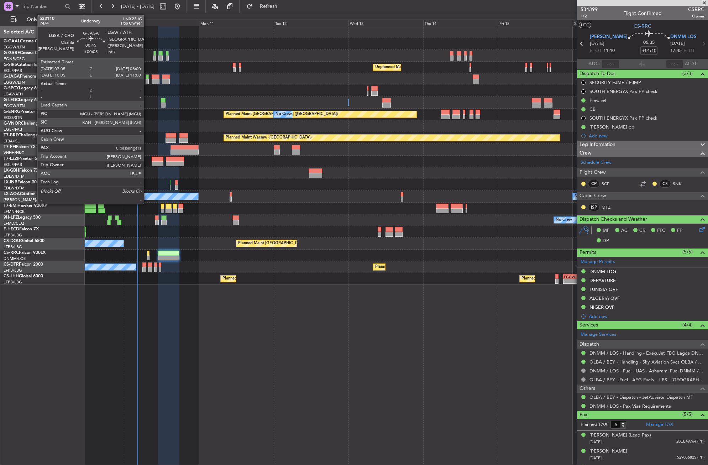
click at [147, 82] on div at bounding box center [146, 81] width 3 height 5
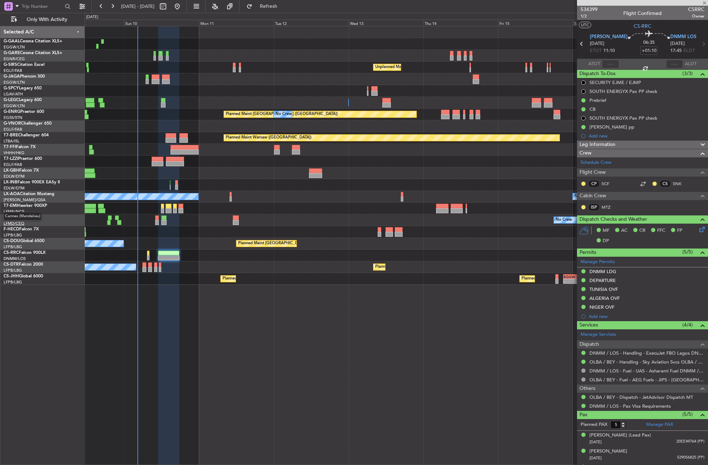
type input "+00:05"
type input "0"
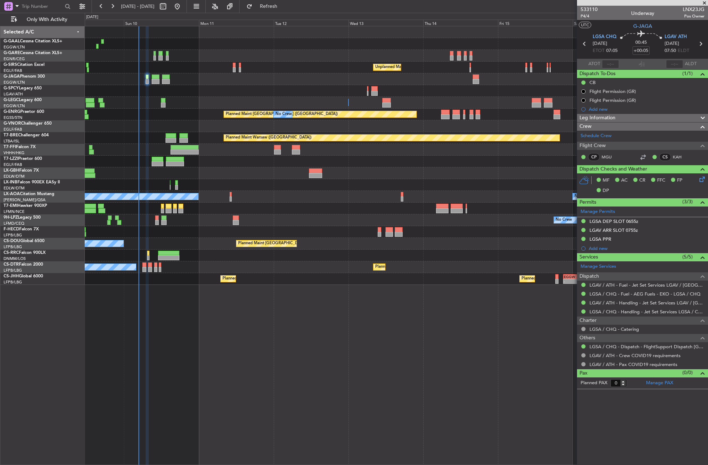
click at [241, 162] on div at bounding box center [396, 161] width 623 height 12
click at [151, 326] on div "No Crew Unplanned Maint [GEOGRAPHIC_DATA] ([GEOGRAPHIC_DATA]) A/C Unavailable […" at bounding box center [396, 245] width 623 height 439
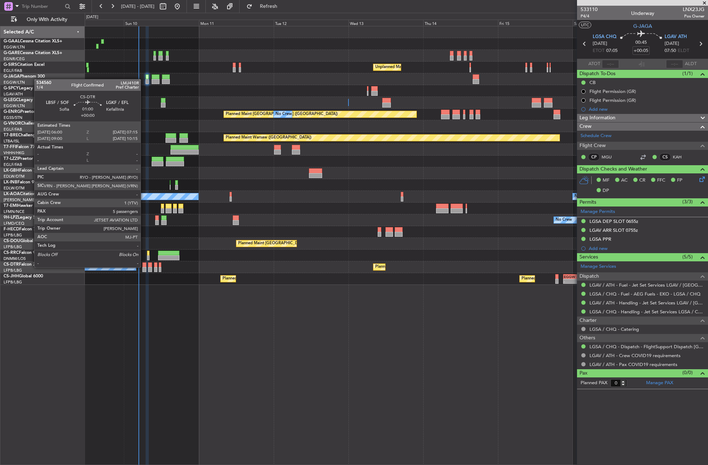
click at [144, 266] on div at bounding box center [144, 264] width 4 height 5
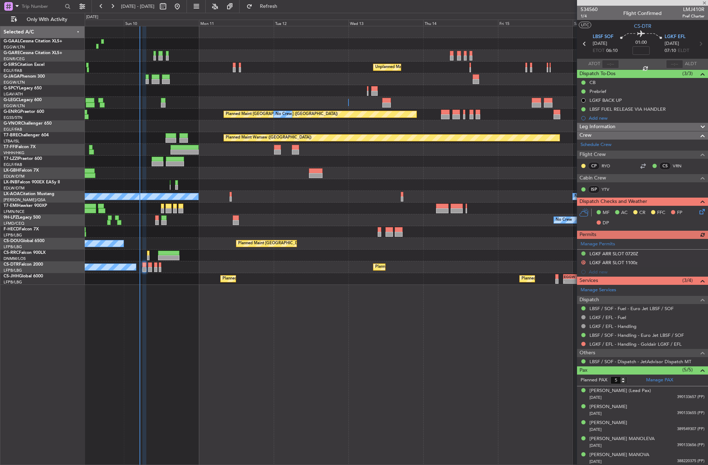
click at [251, 321] on div "No Crew Unplanned Maint [GEOGRAPHIC_DATA] ([GEOGRAPHIC_DATA]) A/C Unavailable […" at bounding box center [396, 245] width 623 height 439
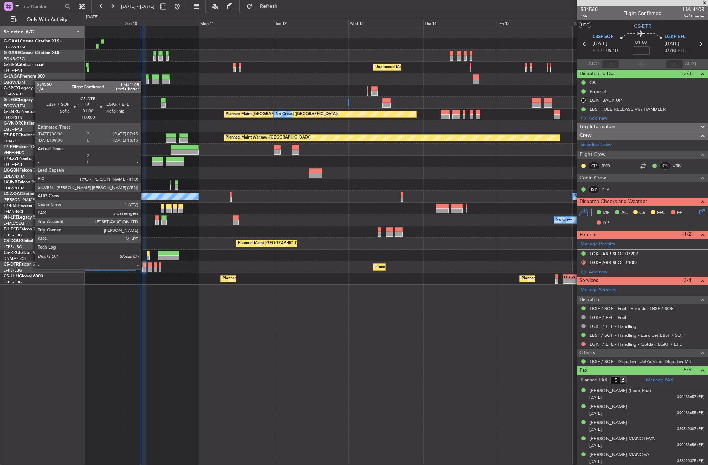
click at [144, 268] on div at bounding box center [144, 269] width 4 height 5
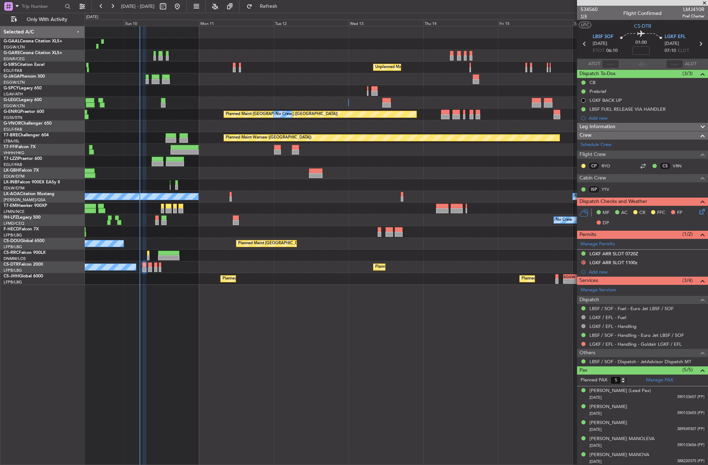
click at [582, 18] on span "1/4" at bounding box center [588, 16] width 17 height 6
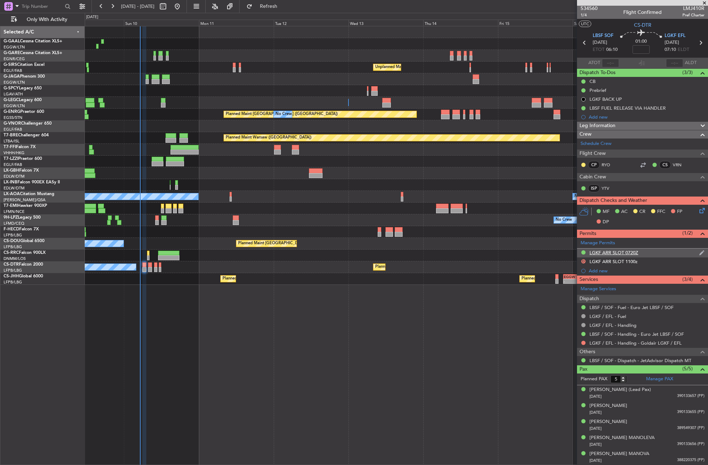
click at [622, 253] on div "LGKF ARR SLOT 0720Z" at bounding box center [613, 252] width 49 height 6
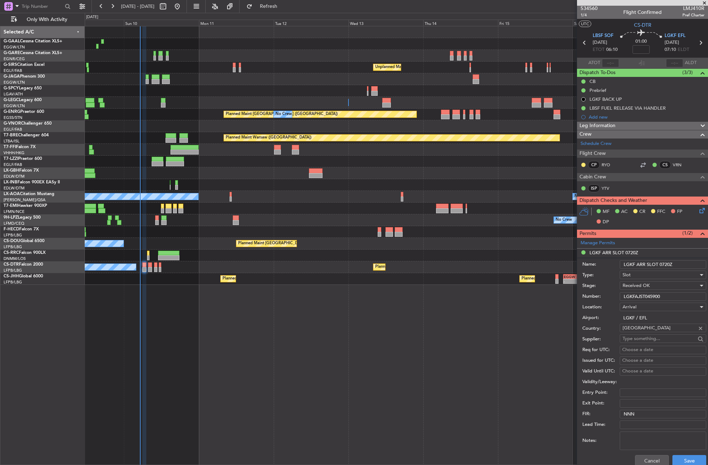
drag, startPoint x: 665, startPoint y: 294, endPoint x: 620, endPoint y: 297, distance: 45.3
click at [620, 297] on input "LGKFAJST045900" at bounding box center [662, 296] width 86 height 9
click at [582, 17] on span "1/4" at bounding box center [588, 15] width 17 height 6
drag, startPoint x: 644, startPoint y: 460, endPoint x: 626, endPoint y: 393, distance: 68.4
click at [644, 460] on button "Cancel" at bounding box center [652, 460] width 34 height 11
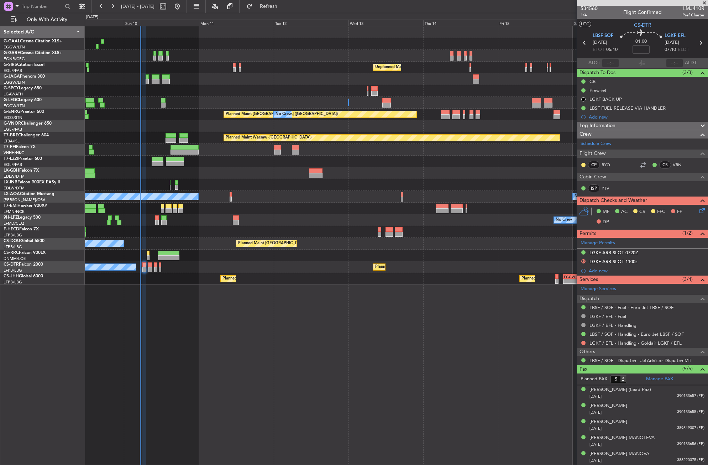
click at [623, 124] on div "Leg Information" at bounding box center [642, 126] width 131 height 8
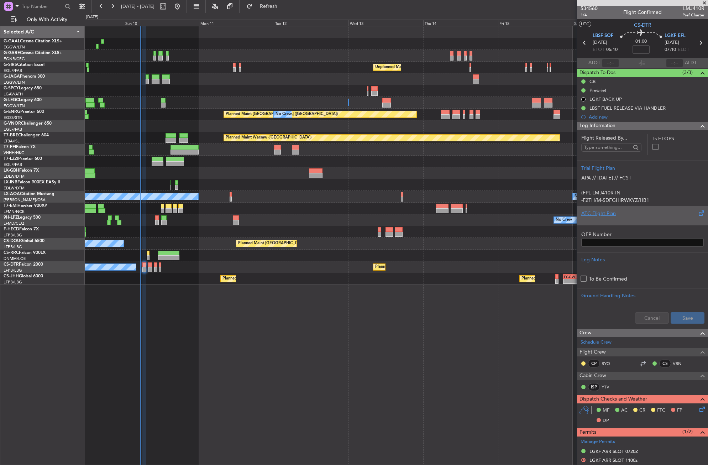
click at [603, 214] on div "ATC Flight Plan" at bounding box center [642, 213] width 122 height 7
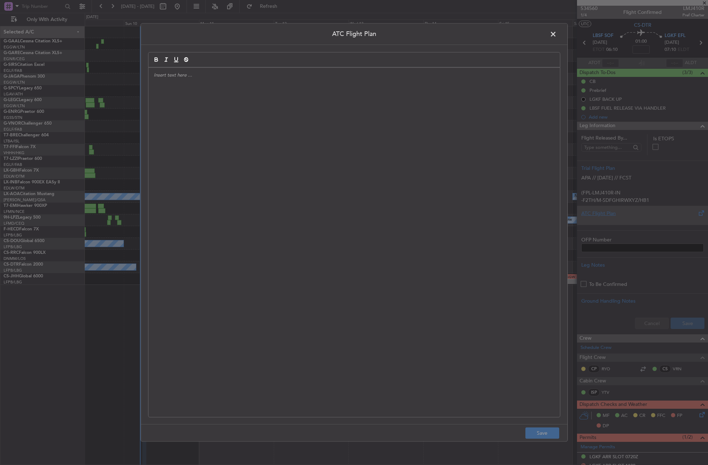
click at [474, 185] on div at bounding box center [353, 242] width 411 height 349
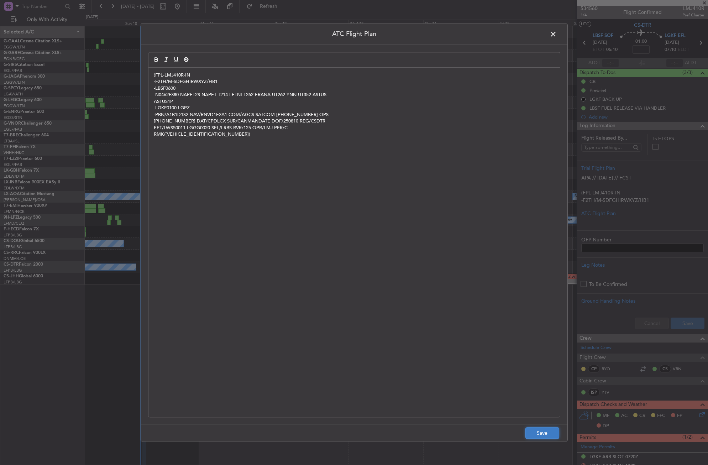
click at [536, 428] on button "Save" at bounding box center [542, 432] width 34 height 11
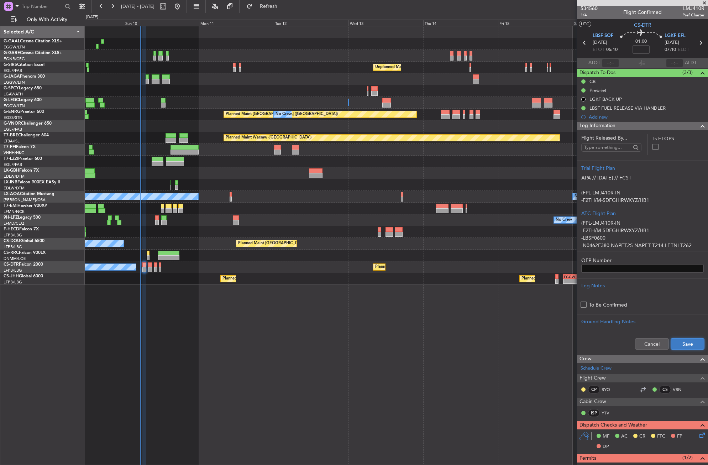
click at [680, 341] on button "Save" at bounding box center [687, 343] width 34 height 11
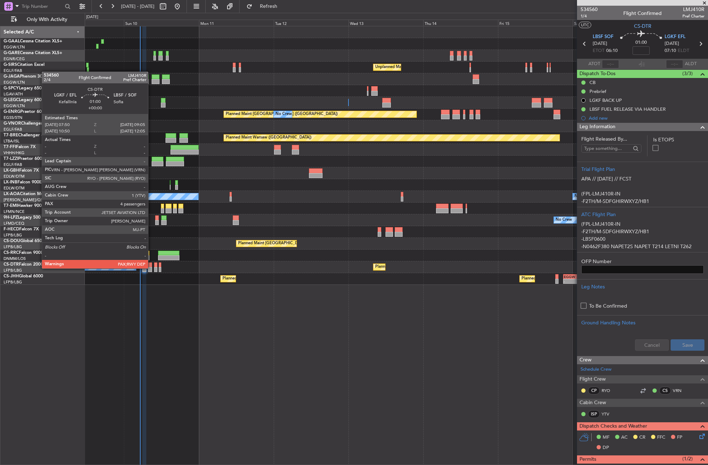
click at [151, 268] on div at bounding box center [150, 269] width 4 height 5
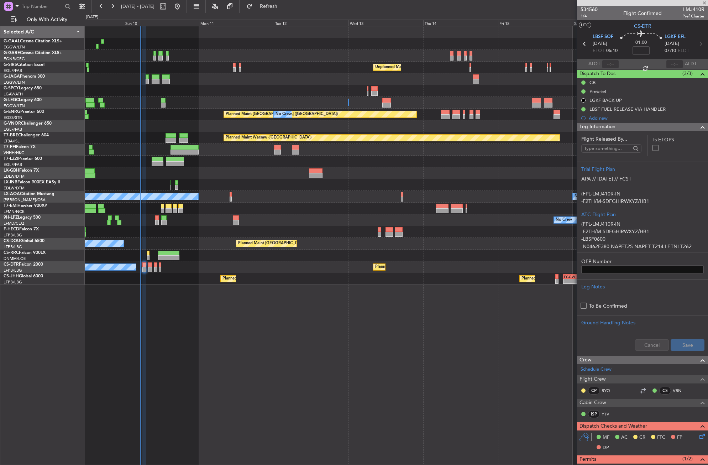
type input "4"
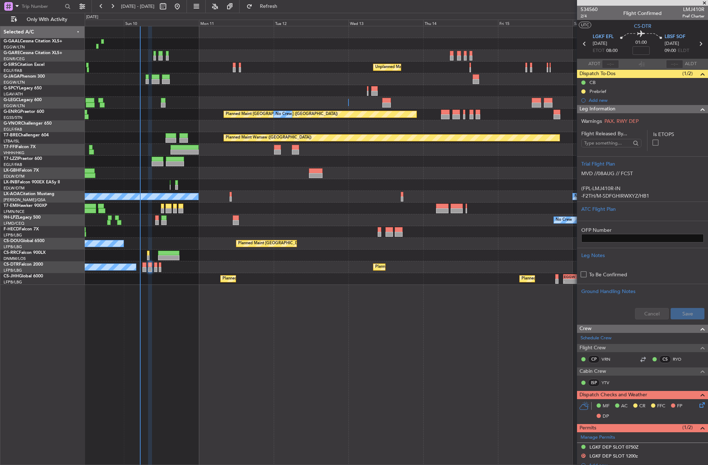
click at [584, 92] on button at bounding box center [583, 91] width 4 height 4
click at [577, 132] on span "Cancelled" at bounding box center [584, 133] width 20 height 7
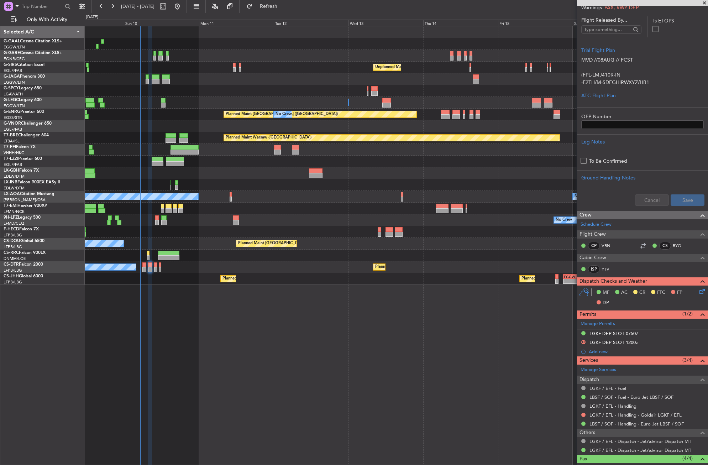
scroll to position [142, 0]
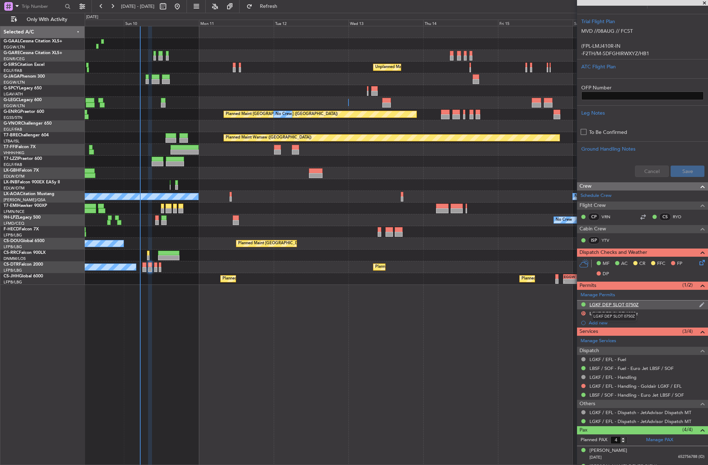
click at [611, 304] on div "LGKF DEP SLOT 0750Z" at bounding box center [613, 304] width 49 height 6
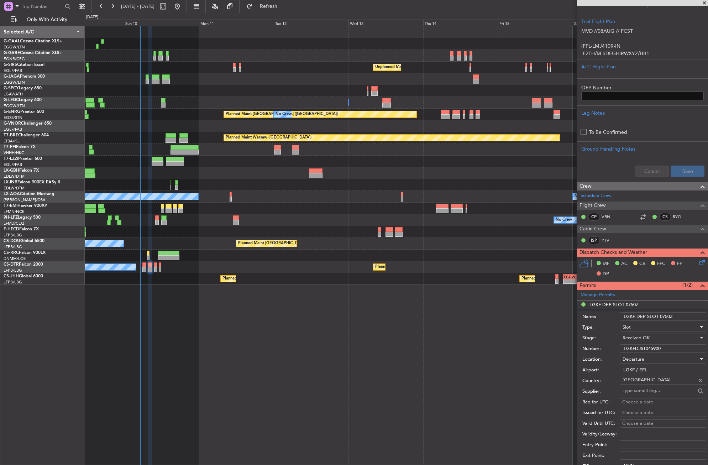
drag, startPoint x: 662, startPoint y: 349, endPoint x: 603, endPoint y: 346, distance: 59.1
click at [603, 346] on div "Number: LGKFDJST045900" at bounding box center [644, 348] width 124 height 11
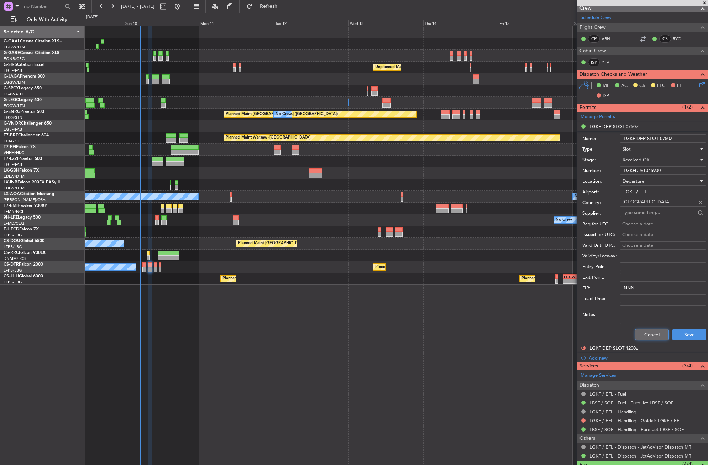
click at [642, 332] on button "Cancel" at bounding box center [652, 334] width 34 height 11
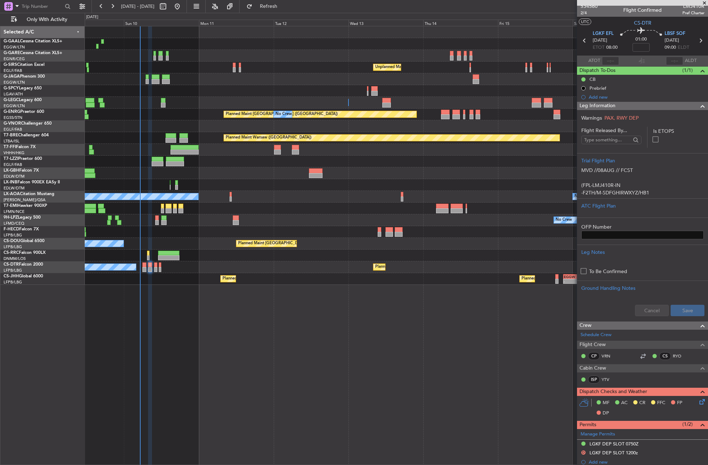
scroll to position [0, 0]
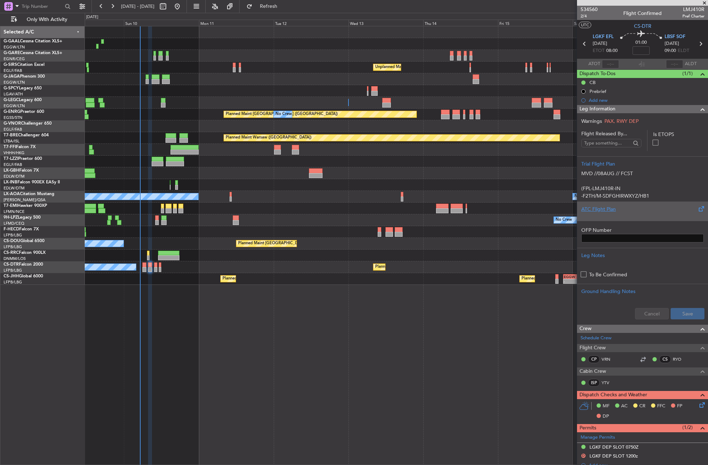
click at [598, 210] on div "ATC Flight Plan" at bounding box center [642, 208] width 122 height 7
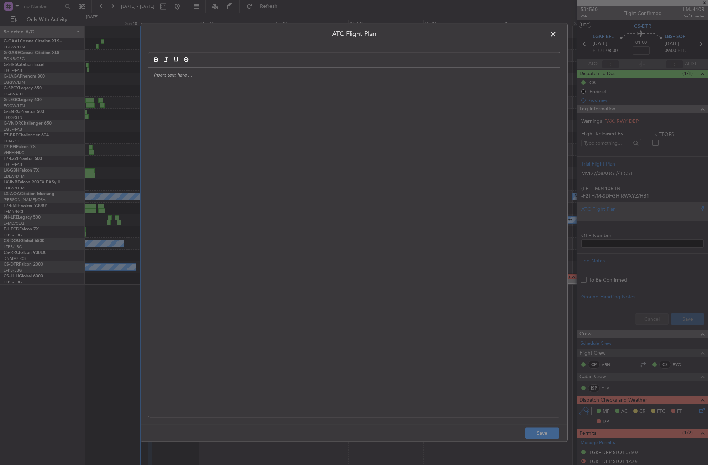
click at [369, 220] on div at bounding box center [353, 242] width 411 height 349
paste div
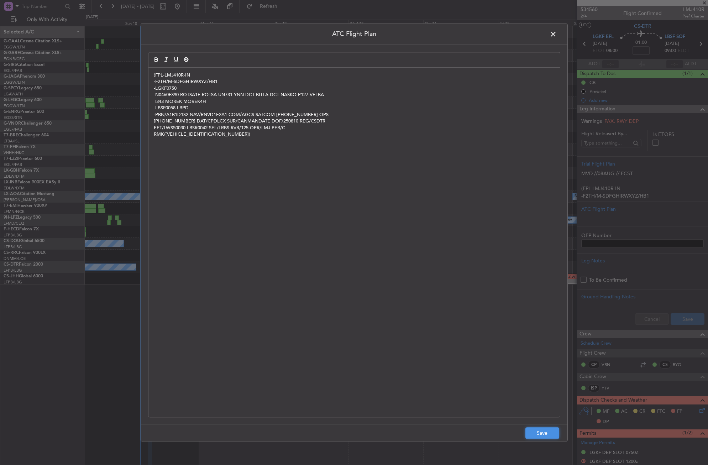
drag, startPoint x: 541, startPoint y: 429, endPoint x: 560, endPoint y: 404, distance: 31.0
click at [541, 429] on button "Save" at bounding box center [542, 432] width 34 height 11
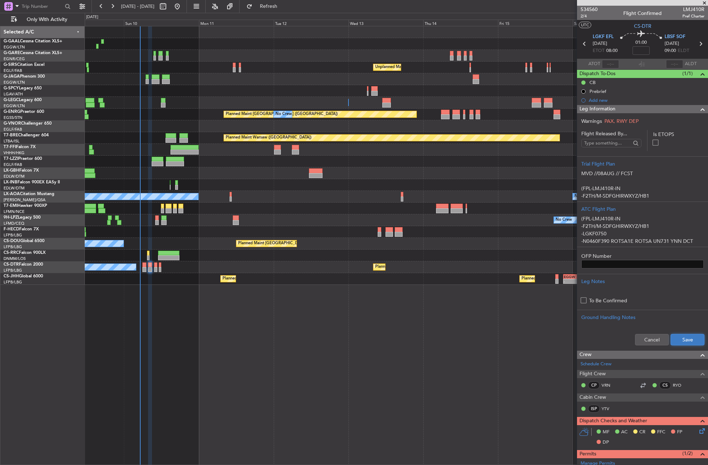
click at [675, 337] on button "Save" at bounding box center [687, 339] width 34 height 11
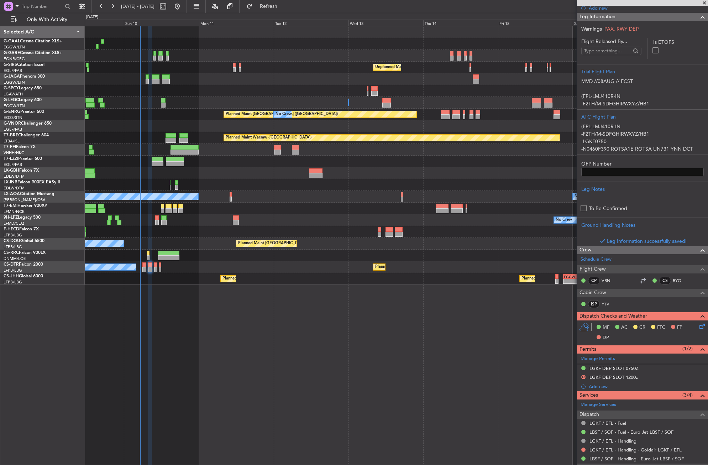
scroll to position [142, 0]
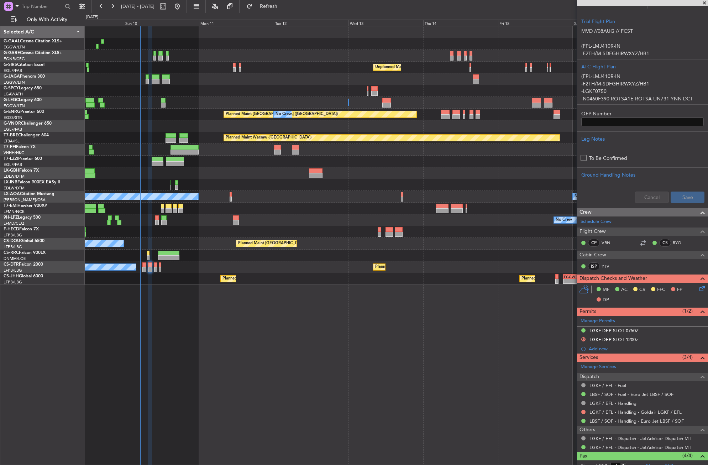
click at [698, 287] on icon at bounding box center [701, 287] width 6 height 6
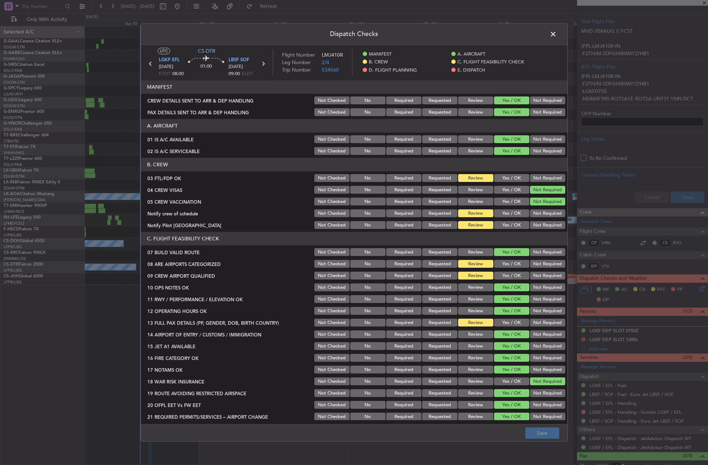
click at [511, 179] on button "Yes / OK" at bounding box center [511, 178] width 35 height 8
click at [507, 210] on button "Yes / OK" at bounding box center [511, 214] width 35 height 8
click at [507, 224] on button "Yes / OK" at bounding box center [511, 225] width 35 height 8
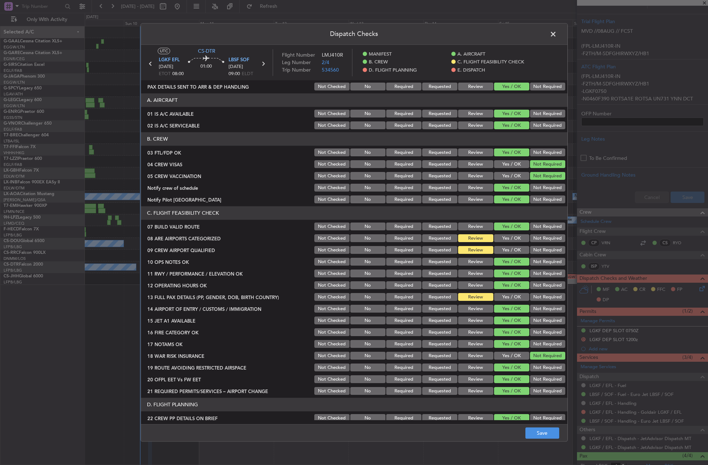
scroll to position [0, 0]
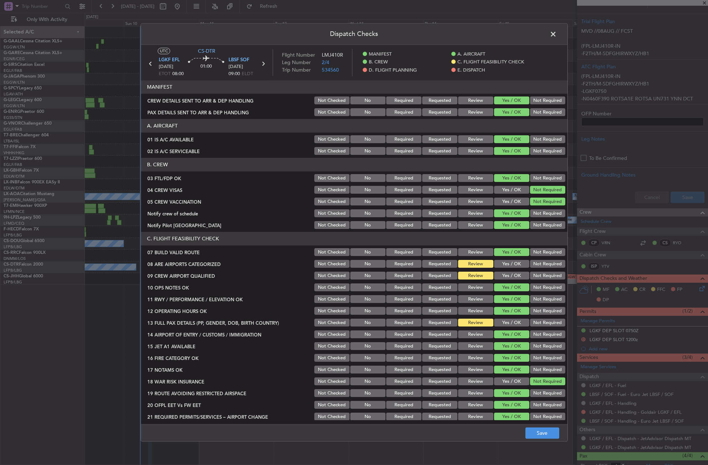
click at [509, 267] on button "Yes / OK" at bounding box center [511, 264] width 35 height 8
click at [508, 279] on button "Yes / OK" at bounding box center [511, 276] width 35 height 8
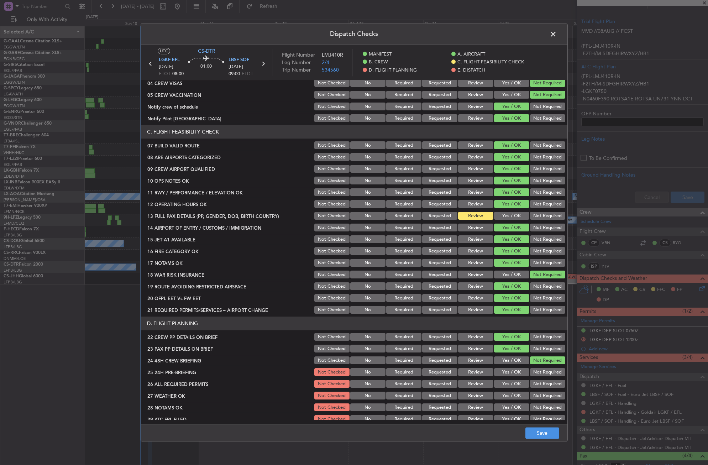
click at [515, 218] on button "Yes / OK" at bounding box center [511, 216] width 35 height 8
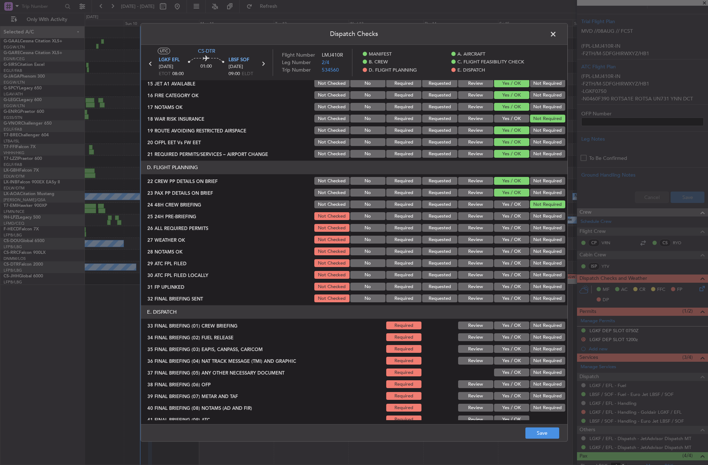
scroll to position [304, 0]
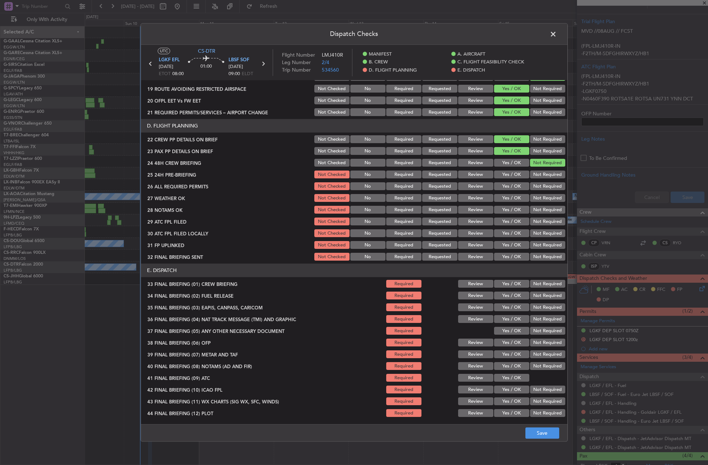
click at [510, 177] on button "Yes / OK" at bounding box center [511, 175] width 35 height 8
click at [536, 176] on button "Not Required" at bounding box center [547, 175] width 35 height 8
click at [508, 187] on button "Yes / OK" at bounding box center [511, 186] width 35 height 8
click at [506, 195] on button "Yes / OK" at bounding box center [511, 198] width 35 height 8
click at [507, 161] on button "Yes / OK" at bounding box center [511, 163] width 35 height 8
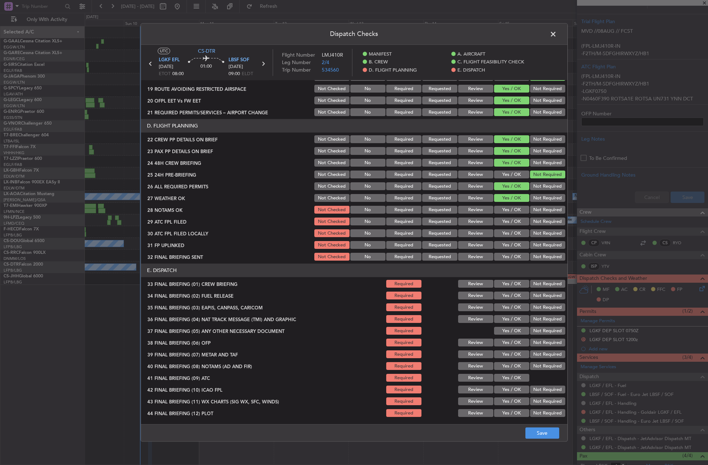
click at [500, 213] on button "Yes / OK" at bounding box center [511, 210] width 35 height 8
click at [501, 217] on div "Yes / OK" at bounding box center [511, 222] width 36 height 10
click at [501, 222] on button "Yes / OK" at bounding box center [511, 222] width 35 height 8
click at [501, 231] on button "Yes / OK" at bounding box center [511, 233] width 35 height 8
click at [531, 232] on button "Not Required" at bounding box center [547, 233] width 35 height 8
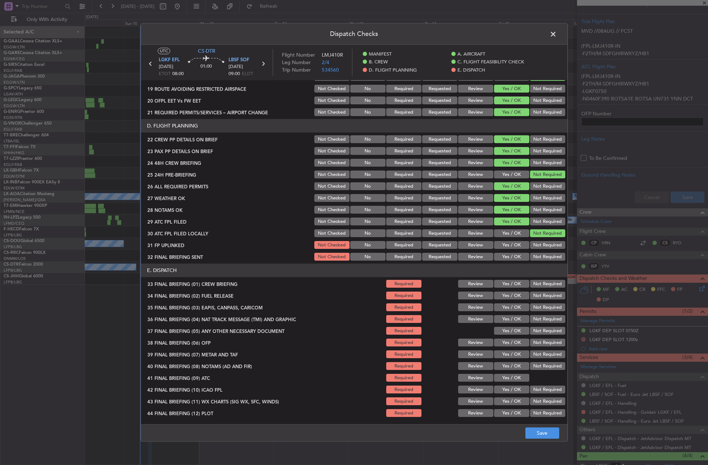
click at [508, 242] on button "Yes / OK" at bounding box center [511, 245] width 35 height 8
click at [534, 253] on button "Not Required" at bounding box center [547, 257] width 35 height 8
click at [507, 283] on button "Yes / OK" at bounding box center [511, 284] width 35 height 8
click at [507, 294] on button "Yes / OK" at bounding box center [511, 296] width 35 height 8
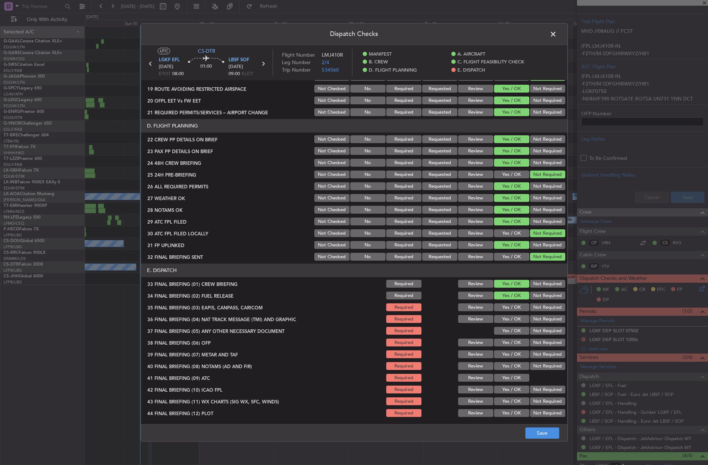
click at [530, 305] on button "Not Required" at bounding box center [547, 307] width 35 height 8
click at [530, 315] on button "Not Required" at bounding box center [547, 319] width 35 height 8
click at [510, 332] on button "Yes / OK" at bounding box center [511, 331] width 35 height 8
click at [508, 343] on button "Yes / OK" at bounding box center [511, 343] width 35 height 8
click at [506, 355] on button "Yes / OK" at bounding box center [511, 354] width 35 height 8
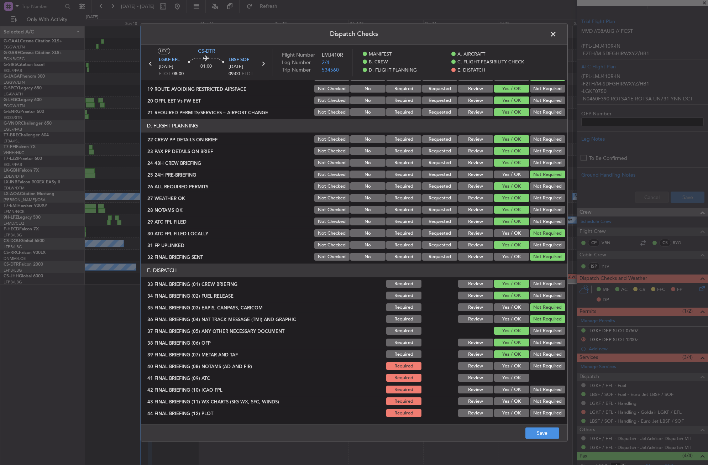
click at [507, 364] on button "Yes / OK" at bounding box center [511, 366] width 35 height 8
click at [507, 373] on div "Yes / OK" at bounding box center [511, 378] width 36 height 10
click at [529, 380] on div at bounding box center [547, 378] width 36 height 10
click at [510, 377] on button "Yes / OK" at bounding box center [511, 378] width 35 height 8
click at [535, 390] on button "Not Required" at bounding box center [547, 390] width 35 height 8
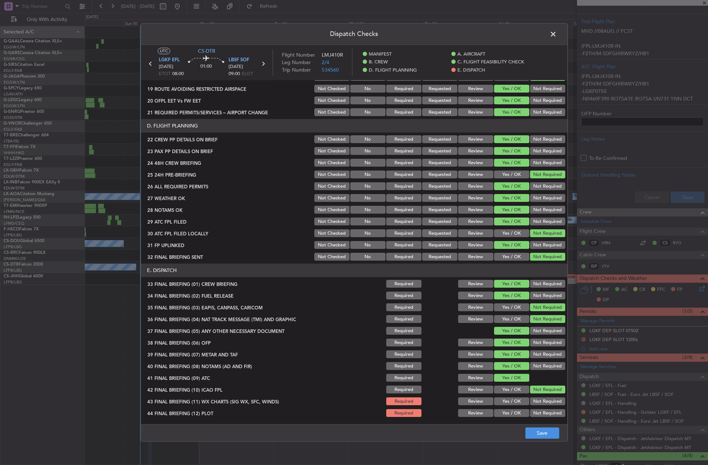
click at [515, 404] on button "Yes / OK" at bounding box center [511, 401] width 35 height 8
click at [530, 414] on button "Not Required" at bounding box center [547, 413] width 35 height 8
click at [536, 432] on button "Save" at bounding box center [542, 432] width 34 height 11
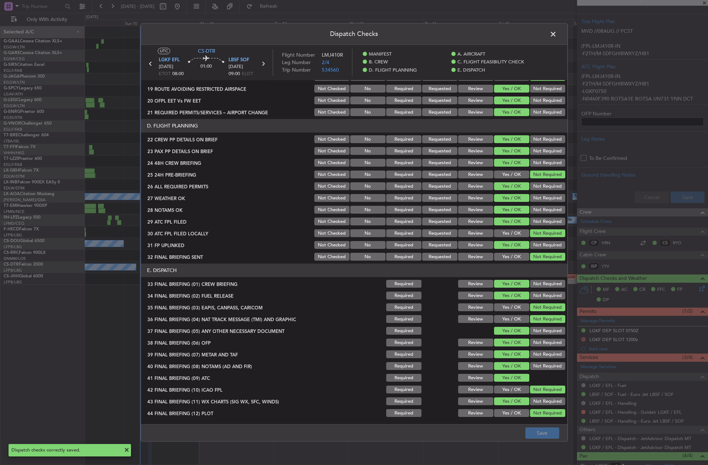
click at [556, 36] on span at bounding box center [556, 36] width 0 height 14
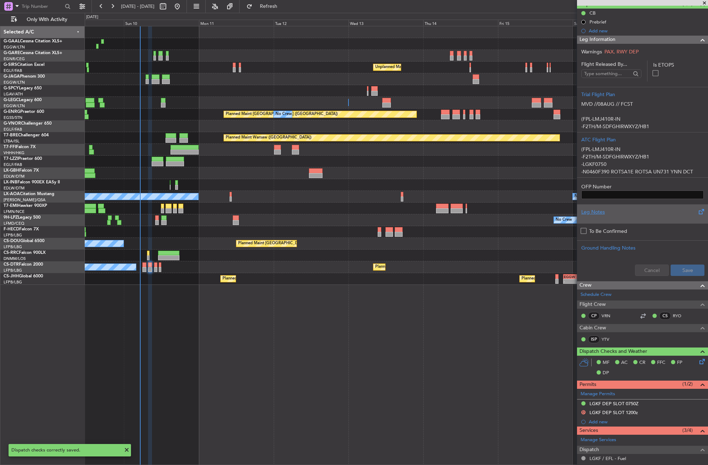
scroll to position [0, 0]
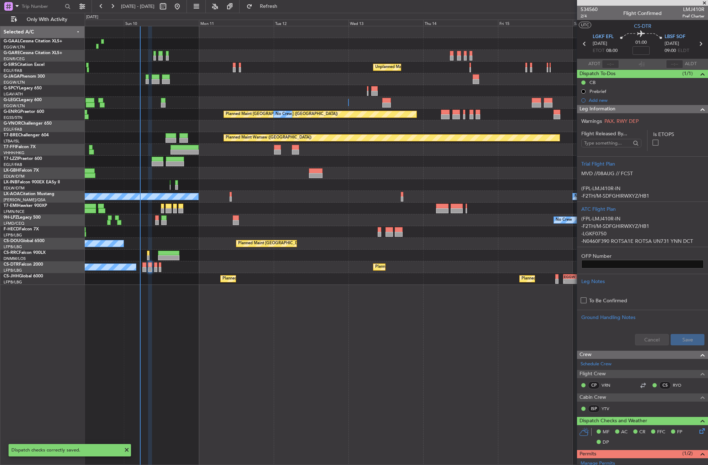
click at [589, 108] on span "Leg Information" at bounding box center [597, 109] width 36 height 8
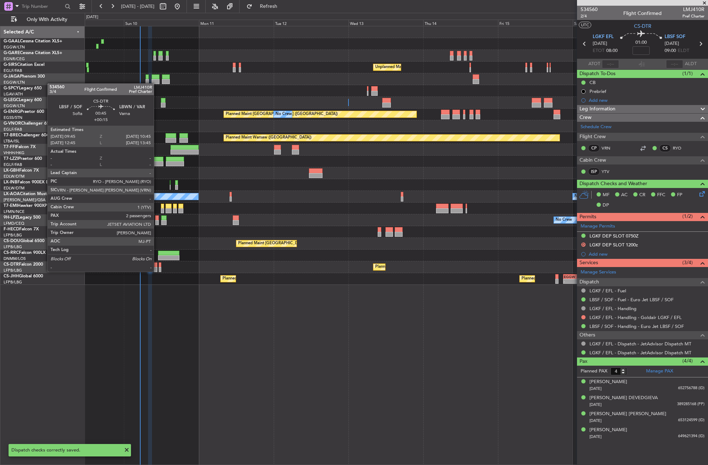
click at [157, 271] on div at bounding box center [155, 269] width 3 height 5
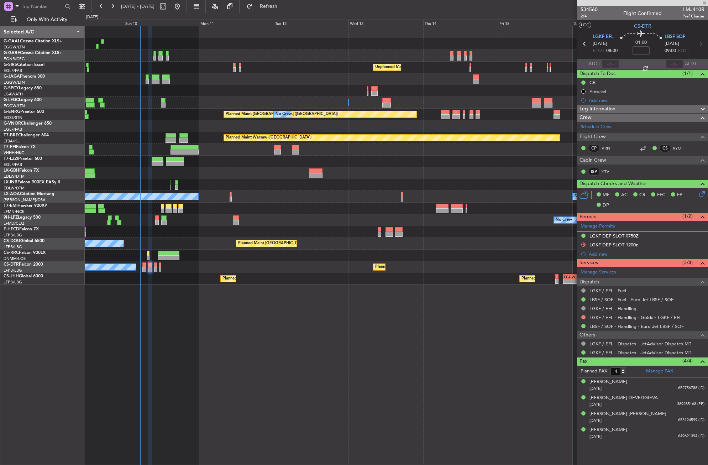
type input "+00:15"
type input "2"
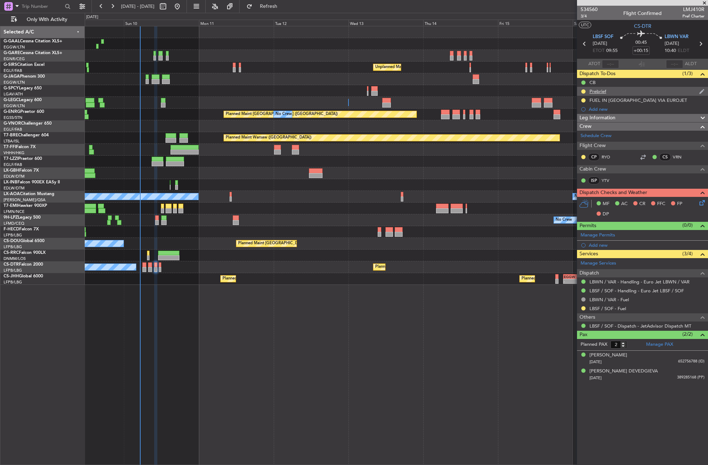
click at [583, 94] on div at bounding box center [583, 92] width 6 height 6
click at [582, 92] on button at bounding box center [583, 91] width 4 height 4
click at [576, 130] on span "Cancelled" at bounding box center [584, 133] width 20 height 7
click at [626, 119] on div "Leg Information" at bounding box center [642, 118] width 131 height 8
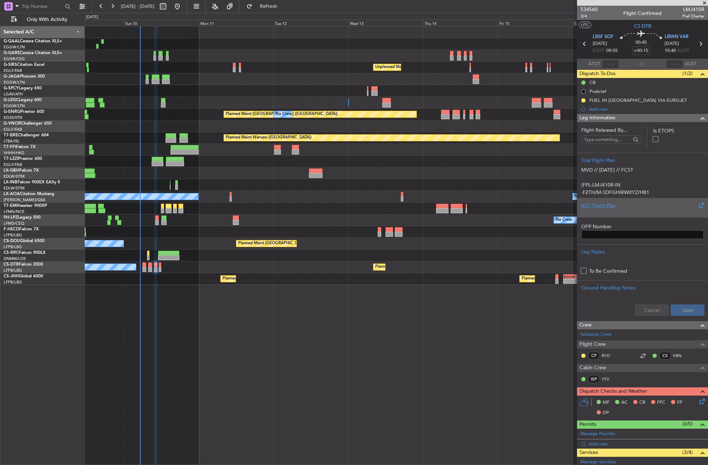
click at [604, 204] on div "ATC Flight Plan" at bounding box center [642, 205] width 122 height 7
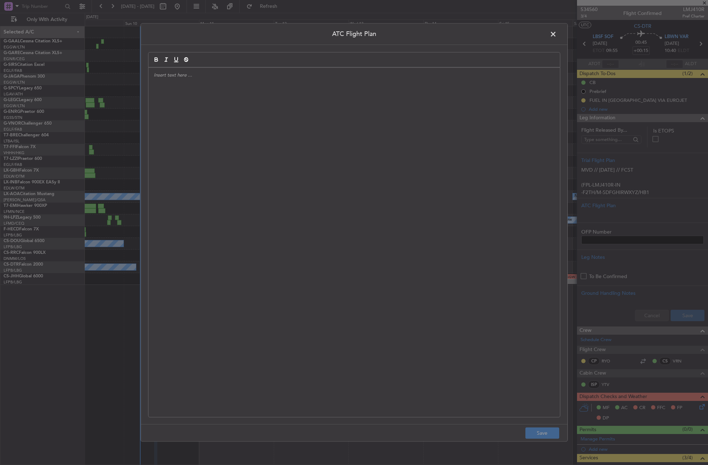
click at [434, 175] on div at bounding box center [353, 242] width 411 height 349
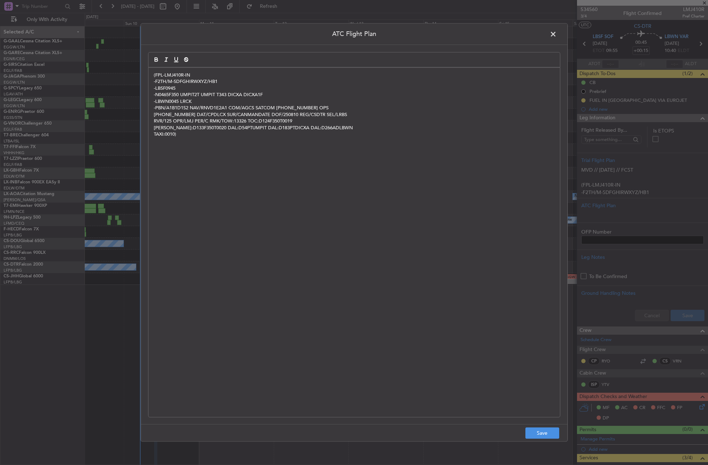
click at [528, 425] on footer "Save" at bounding box center [354, 432] width 426 height 17
click at [533, 431] on button "Save" at bounding box center [542, 432] width 34 height 11
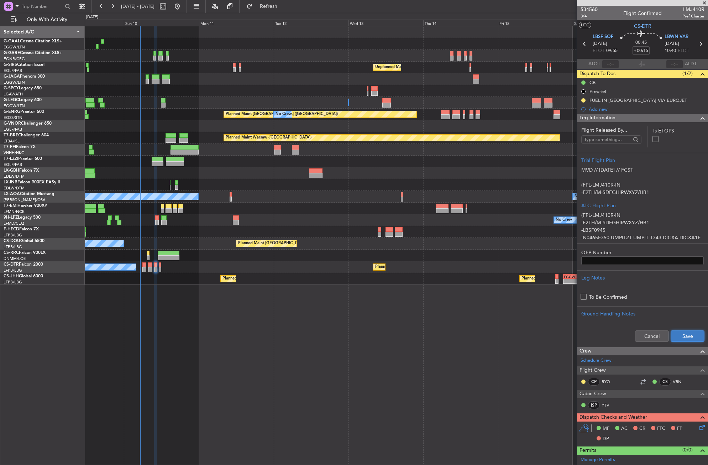
click at [696, 333] on button "Save" at bounding box center [687, 335] width 34 height 11
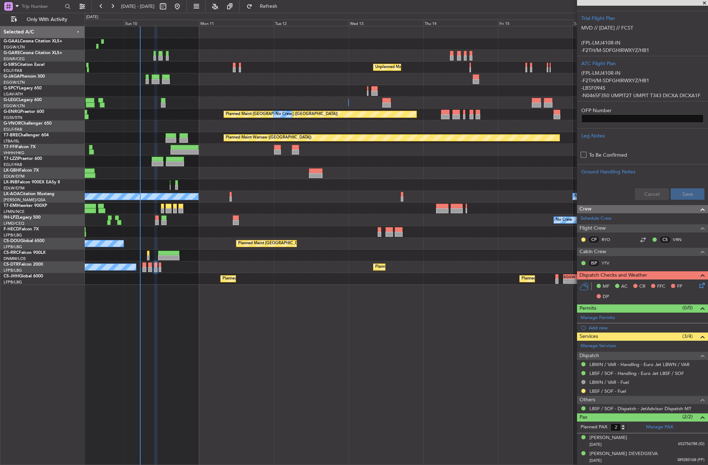
scroll to position [129, 0]
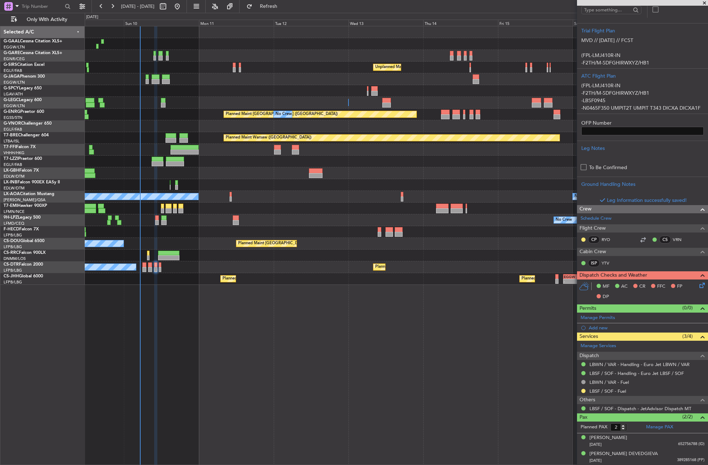
click at [698, 287] on icon at bounding box center [701, 284] width 6 height 6
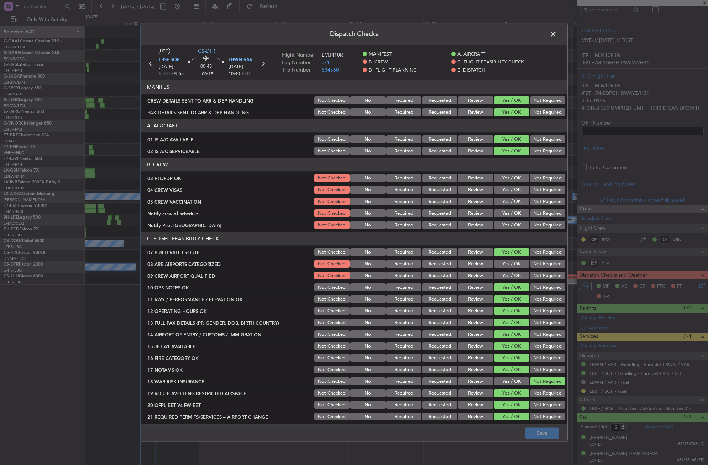
click at [509, 179] on button "Yes / OK" at bounding box center [511, 178] width 35 height 8
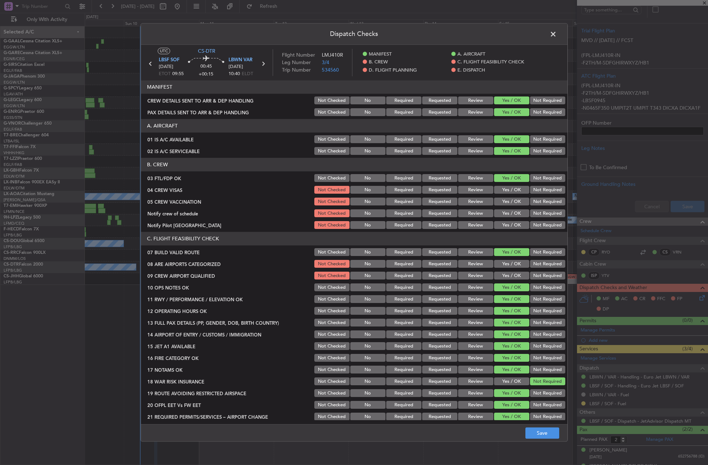
click at [536, 191] on button "Not Required" at bounding box center [547, 190] width 35 height 8
click at [535, 198] on button "Not Required" at bounding box center [547, 202] width 35 height 8
click at [510, 212] on button "Yes / OK" at bounding box center [511, 214] width 35 height 8
click at [534, 224] on button "Not Required" at bounding box center [547, 225] width 35 height 8
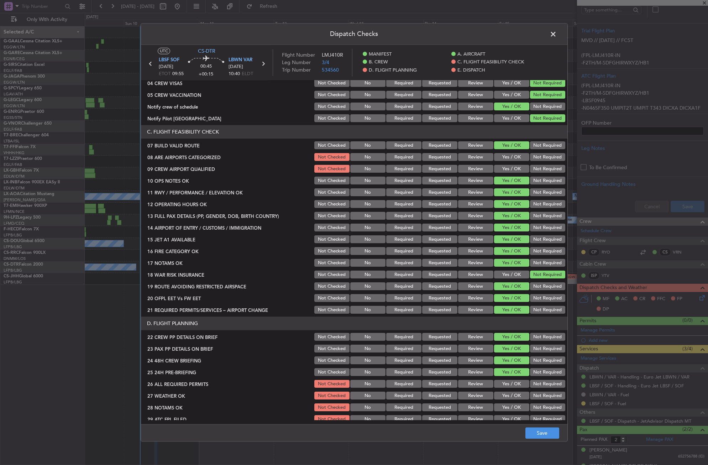
click at [516, 157] on button "Yes / OK" at bounding box center [511, 157] width 35 height 8
click at [512, 168] on button "Yes / OK" at bounding box center [511, 169] width 35 height 8
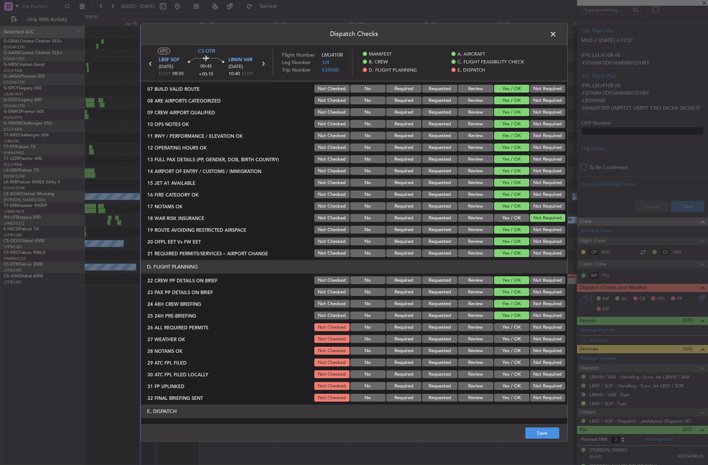
scroll to position [249, 0]
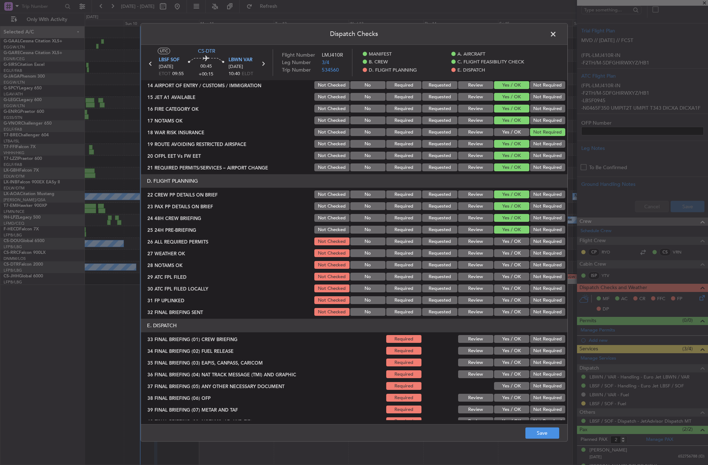
click at [507, 240] on button "Yes / OK" at bounding box center [511, 242] width 35 height 8
click at [505, 250] on button "Yes / OK" at bounding box center [511, 253] width 35 height 8
click at [504, 260] on div "Yes / OK" at bounding box center [511, 265] width 36 height 10
click at [505, 268] on button "Yes / OK" at bounding box center [511, 265] width 35 height 8
click at [505, 273] on button "Yes / OK" at bounding box center [511, 277] width 35 height 8
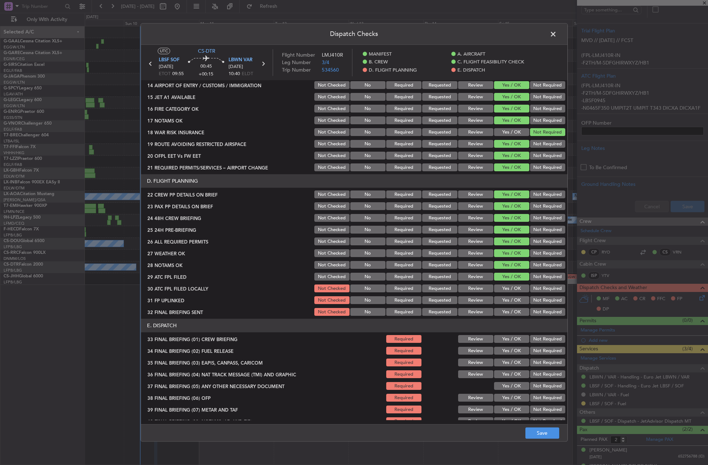
click at [530, 287] on button "Not Required" at bounding box center [547, 289] width 35 height 8
click at [513, 298] on button "Yes / OK" at bounding box center [511, 300] width 35 height 8
click at [531, 309] on button "Not Required" at bounding box center [547, 312] width 35 height 8
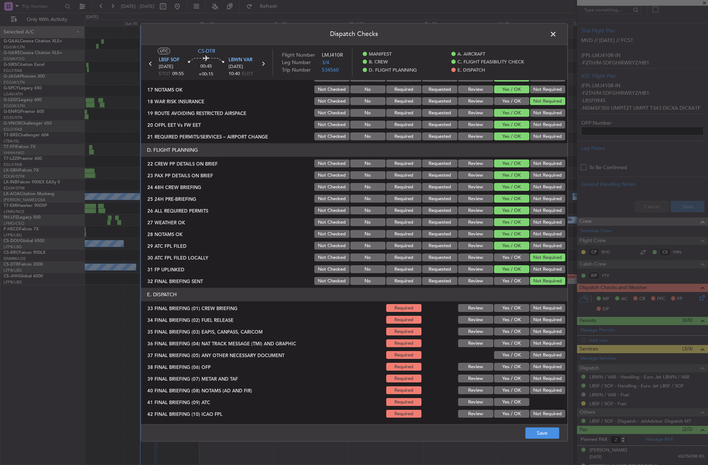
scroll to position [304, 0]
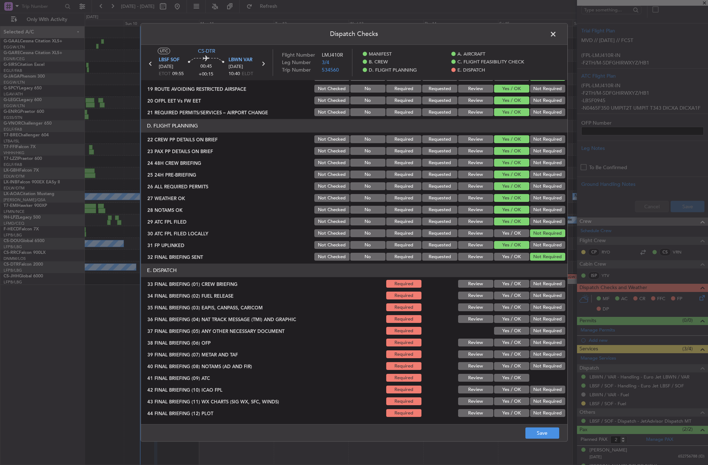
click at [512, 285] on button "Yes / OK" at bounding box center [511, 284] width 35 height 8
click at [507, 299] on button "Yes / OK" at bounding box center [511, 296] width 35 height 8
click at [530, 306] on button "Not Required" at bounding box center [547, 307] width 35 height 8
click at [531, 314] on div "Not Required" at bounding box center [547, 319] width 36 height 10
click at [530, 322] on button "Not Required" at bounding box center [547, 319] width 35 height 8
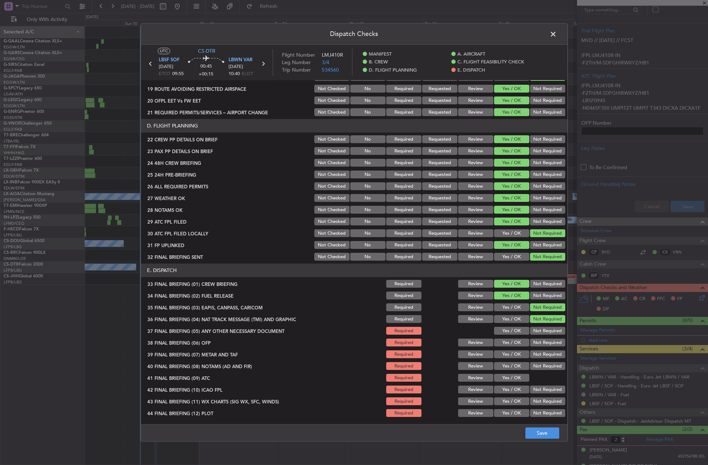
click at [512, 327] on button "Yes / OK" at bounding box center [511, 331] width 35 height 8
click at [514, 340] on button "Yes / OK" at bounding box center [511, 343] width 35 height 8
click at [513, 347] on div "Yes / OK" at bounding box center [511, 343] width 36 height 10
click at [513, 352] on button "Yes / OK" at bounding box center [511, 354] width 35 height 8
click at [509, 365] on button "Yes / OK" at bounding box center [511, 366] width 35 height 8
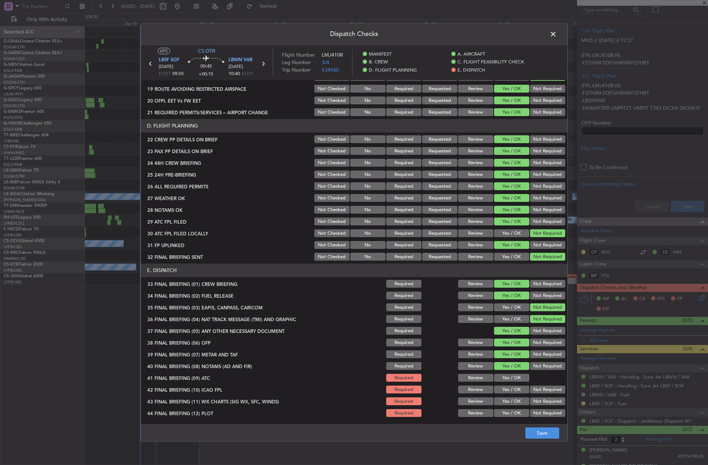
click at [506, 380] on button "Yes / OK" at bounding box center [511, 378] width 35 height 8
click at [530, 390] on button "Not Required" at bounding box center [547, 390] width 35 height 8
click at [512, 403] on button "Yes / OK" at bounding box center [511, 401] width 35 height 8
click at [530, 409] on button "Not Required" at bounding box center [547, 413] width 35 height 8
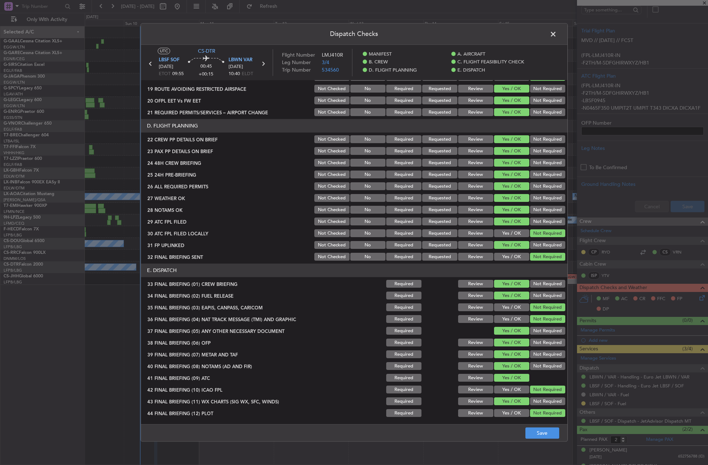
click at [535, 426] on footer "Save" at bounding box center [354, 432] width 426 height 17
click at [528, 433] on button "Save" at bounding box center [542, 432] width 34 height 11
click at [556, 32] on span at bounding box center [556, 36] width 0 height 14
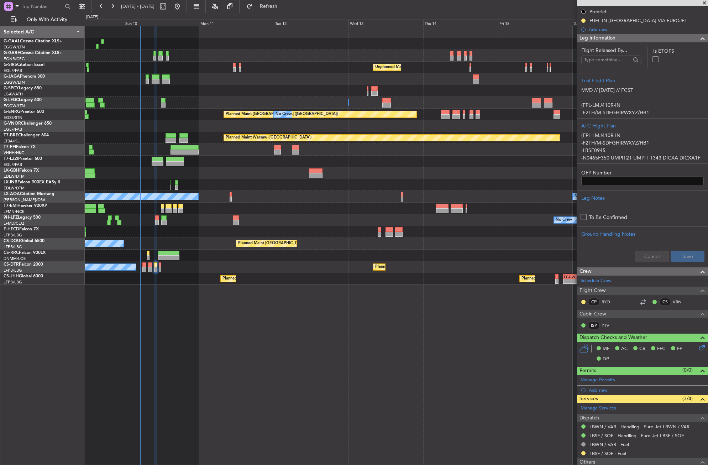
scroll to position [0, 0]
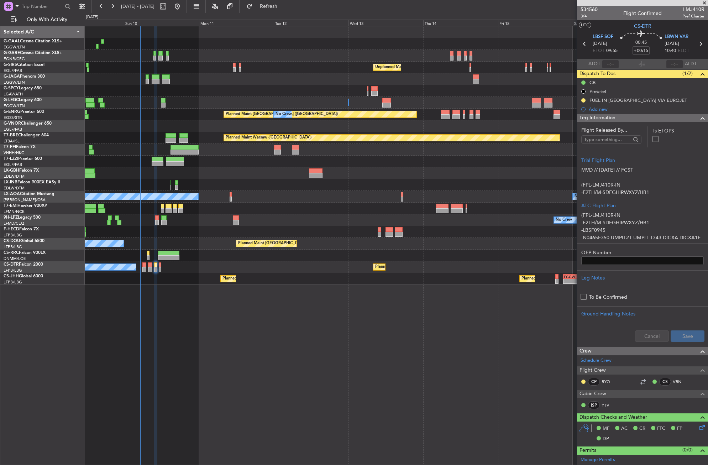
click at [601, 118] on span "Leg Information" at bounding box center [597, 118] width 36 height 8
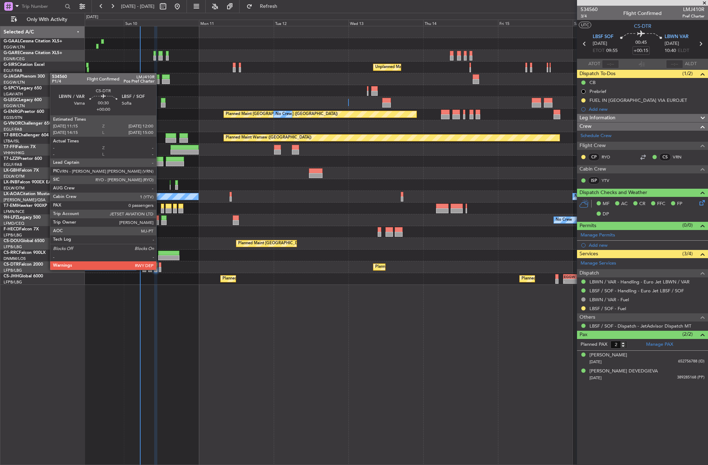
click at [159, 269] on div at bounding box center [160, 269] width 2 height 5
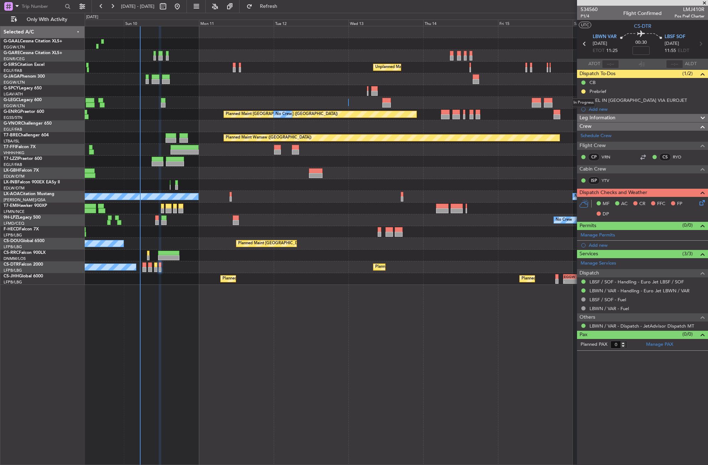
click at [583, 94] on mat-tooltip-component "In Progress" at bounding box center [583, 102] width 33 height 19
click at [582, 91] on button at bounding box center [583, 91] width 4 height 4
click at [572, 131] on li "Cancelled" at bounding box center [583, 133] width 38 height 11
drag, startPoint x: 644, startPoint y: 115, endPoint x: 630, endPoint y: 133, distance: 22.6
click at [644, 115] on div "Leg Information" at bounding box center [642, 118] width 131 height 8
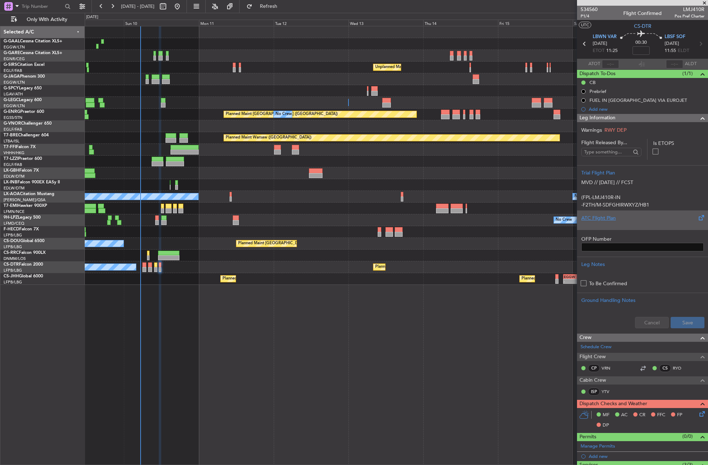
click at [598, 216] on div "ATC Flight Plan" at bounding box center [642, 217] width 122 height 7
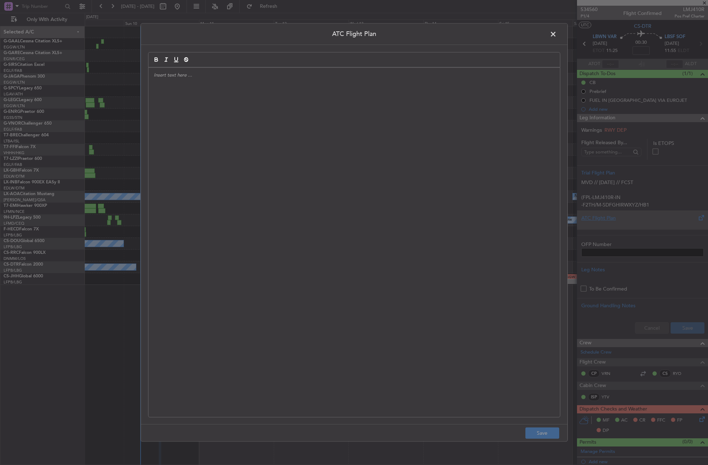
click at [336, 161] on div at bounding box center [353, 242] width 411 height 349
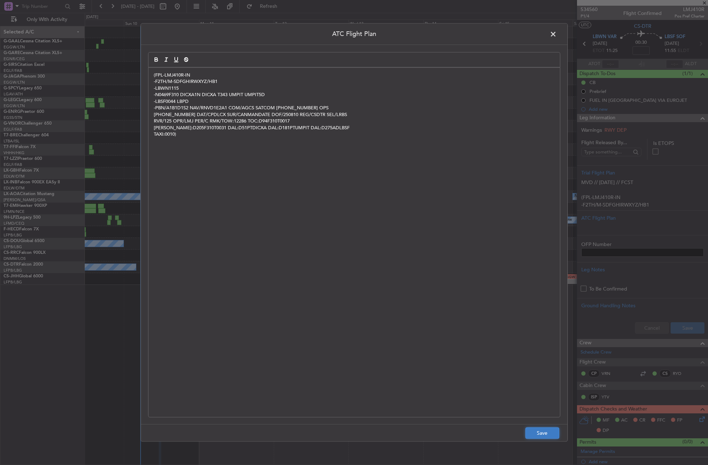
click at [534, 429] on button "Save" at bounding box center [542, 432] width 34 height 11
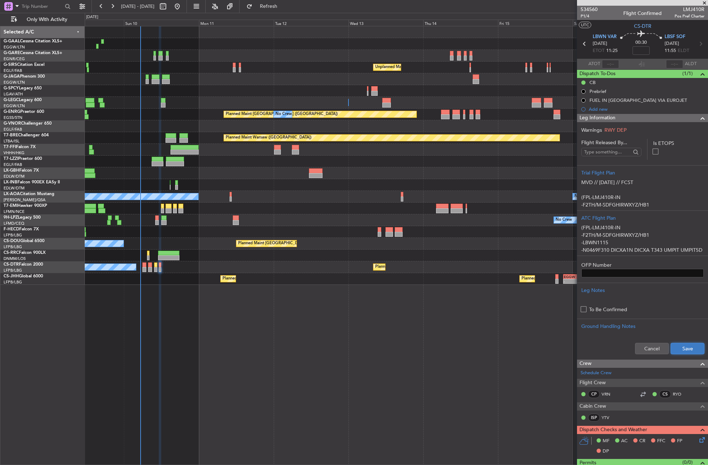
click at [671, 352] on button "Save" at bounding box center [687, 348] width 34 height 11
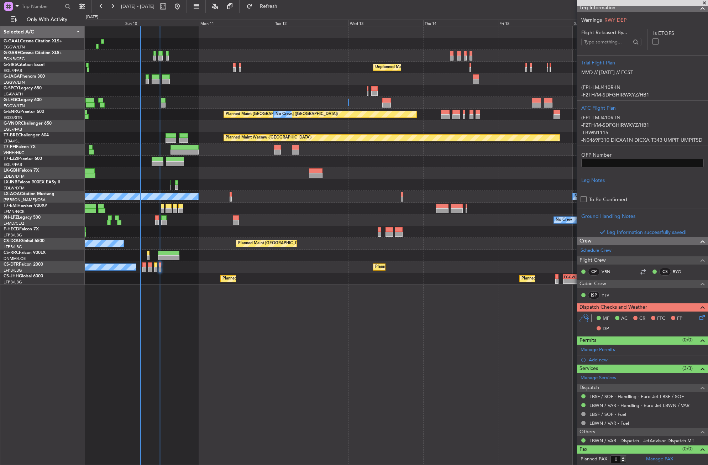
drag, startPoint x: 692, startPoint y: 317, endPoint x: 689, endPoint y: 318, distance: 3.7
click at [692, 311] on div at bounding box center [699, 307] width 14 height 9
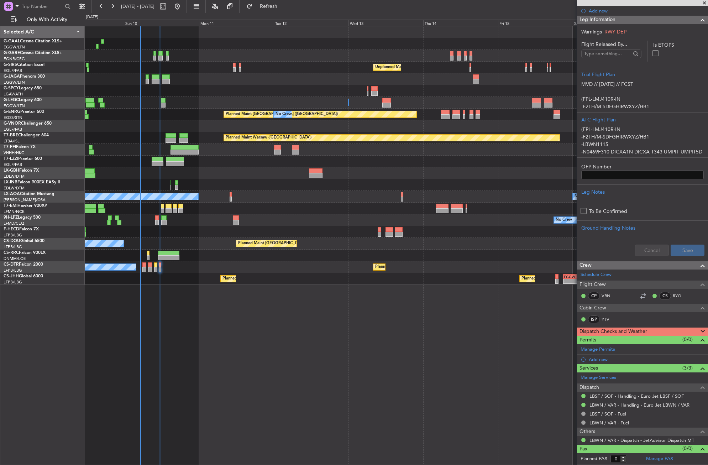
scroll to position [98, 0]
click at [651, 330] on div "Dispatch Checks and Weather" at bounding box center [642, 332] width 131 height 8
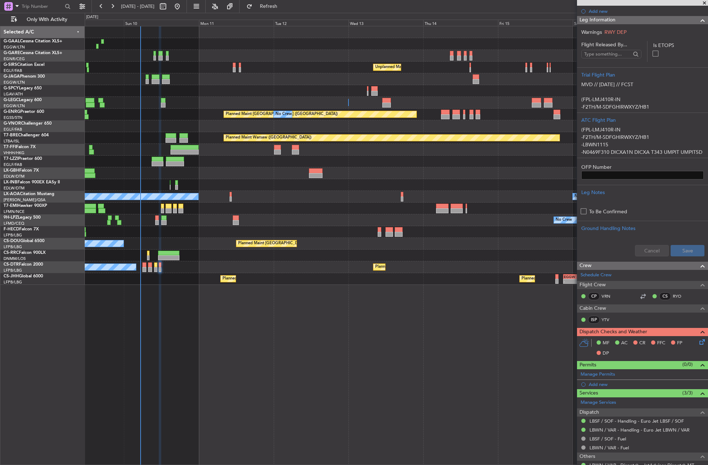
scroll to position [110, 0]
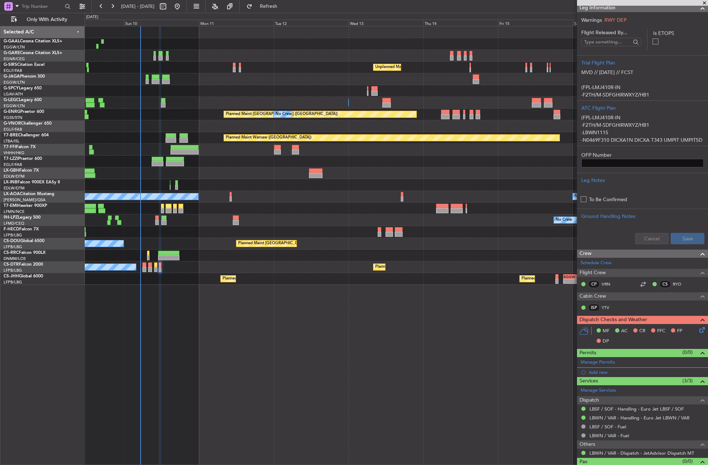
click at [698, 331] on icon at bounding box center [701, 328] width 6 height 6
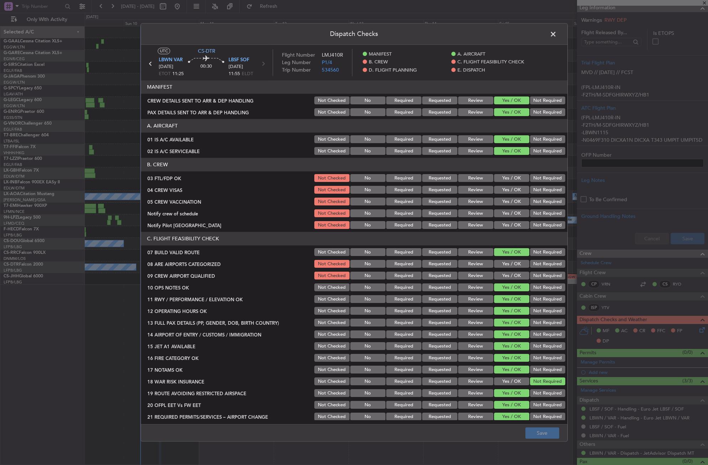
click at [499, 176] on button "Yes / OK" at bounding box center [511, 178] width 35 height 8
click at [521, 189] on button "Yes / OK" at bounding box center [511, 190] width 35 height 8
click at [532, 190] on button "Not Required" at bounding box center [547, 190] width 35 height 8
click at [534, 198] on button "Not Required" at bounding box center [547, 202] width 35 height 8
click at [510, 215] on button "Yes / OK" at bounding box center [511, 214] width 35 height 8
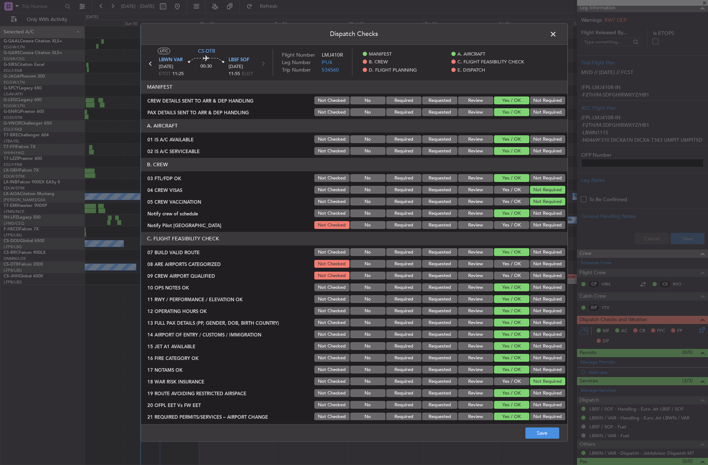
click at [530, 226] on button "Not Required" at bounding box center [547, 225] width 35 height 8
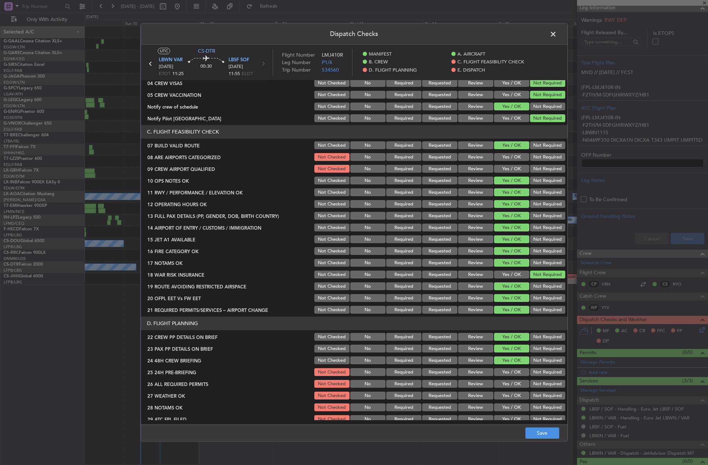
click at [505, 156] on button "Yes / OK" at bounding box center [511, 157] width 35 height 8
click at [510, 169] on button "Yes / OK" at bounding box center [511, 169] width 35 height 8
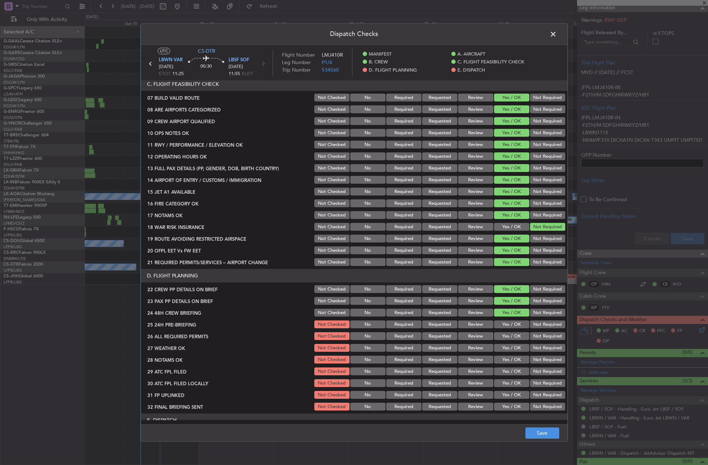
scroll to position [249, 0]
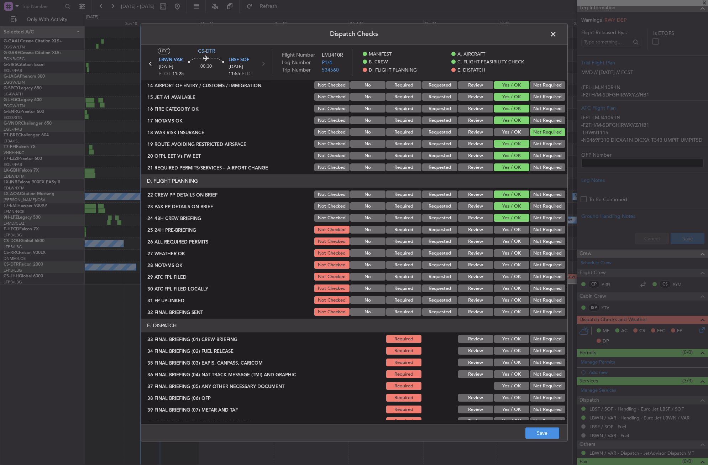
click at [507, 231] on button "Yes / OK" at bounding box center [511, 230] width 35 height 8
click at [507, 241] on button "Yes / OK" at bounding box center [511, 242] width 35 height 8
click at [509, 250] on button "Yes / OK" at bounding box center [511, 253] width 35 height 8
click at [509, 260] on div "Yes / OK" at bounding box center [511, 265] width 36 height 10
click at [509, 265] on button "Yes / OK" at bounding box center [511, 265] width 35 height 8
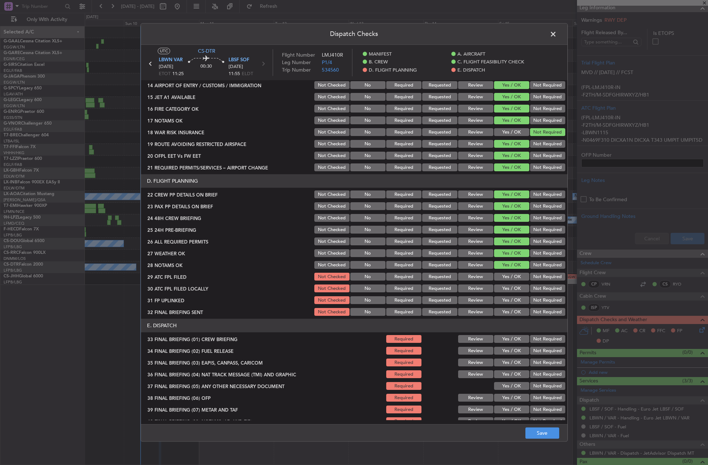
click at [508, 276] on button "Yes / OK" at bounding box center [511, 277] width 35 height 8
click at [530, 286] on button "Not Required" at bounding box center [547, 289] width 35 height 8
click at [515, 297] on button "Yes / OK" at bounding box center [511, 300] width 35 height 8
click at [533, 312] on button "Not Required" at bounding box center [547, 312] width 35 height 8
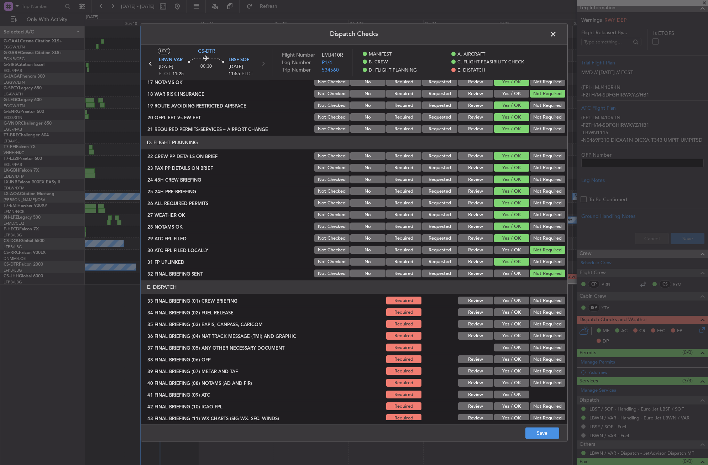
scroll to position [304, 0]
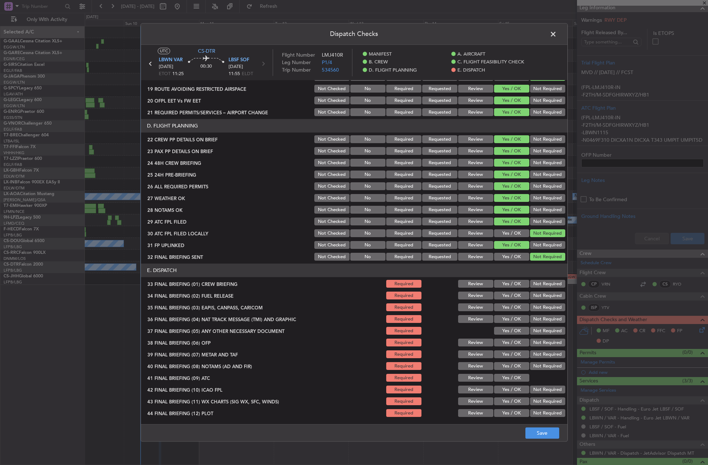
click at [513, 289] on section "E. DISPATCH 33 FINAL BRIEFING (01) CREW BRIEFING Required Review Yes / OK Not R…" at bounding box center [354, 341] width 426 height 154
drag, startPoint x: 513, startPoint y: 286, endPoint x: 512, endPoint y: 291, distance: 5.1
click at [513, 286] on button "Yes / OK" at bounding box center [511, 284] width 35 height 8
click at [512, 296] on button "Yes / OK" at bounding box center [511, 296] width 35 height 8
click at [530, 307] on button "Not Required" at bounding box center [547, 307] width 35 height 8
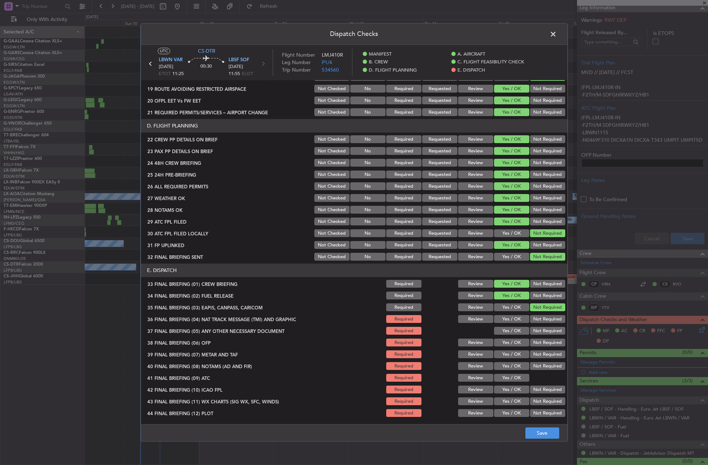
click at [532, 316] on button "Not Required" at bounding box center [547, 319] width 35 height 8
click at [510, 333] on button "Yes / OK" at bounding box center [511, 331] width 35 height 8
click at [509, 342] on button "Yes / OK" at bounding box center [511, 343] width 35 height 8
click at [507, 351] on button "Yes / OK" at bounding box center [511, 354] width 35 height 8
click at [507, 366] on button "Yes / OK" at bounding box center [511, 366] width 35 height 8
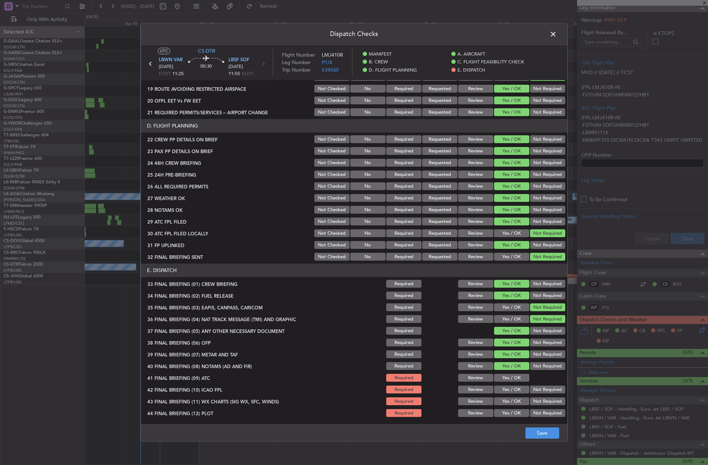
click at [509, 377] on button "Yes / OK" at bounding box center [511, 378] width 35 height 8
click at [530, 392] on button "Not Required" at bounding box center [547, 390] width 35 height 8
click at [517, 402] on button "Yes / OK" at bounding box center [511, 401] width 35 height 8
click at [533, 412] on button "Not Required" at bounding box center [547, 413] width 35 height 8
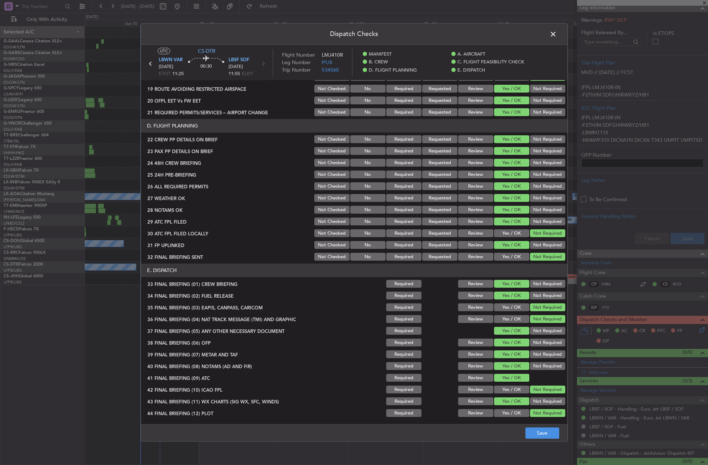
click at [536, 425] on div "Dispatch Checks UTC CS-DTR LBWN VAR [DATE] ETOT 11:25 00:30 LBSF SOF [DATE] 11:…" at bounding box center [354, 232] width 427 height 418
click at [536, 427] on footer "Save" at bounding box center [354, 432] width 426 height 17
click at [535, 429] on button "Save" at bounding box center [542, 432] width 34 height 11
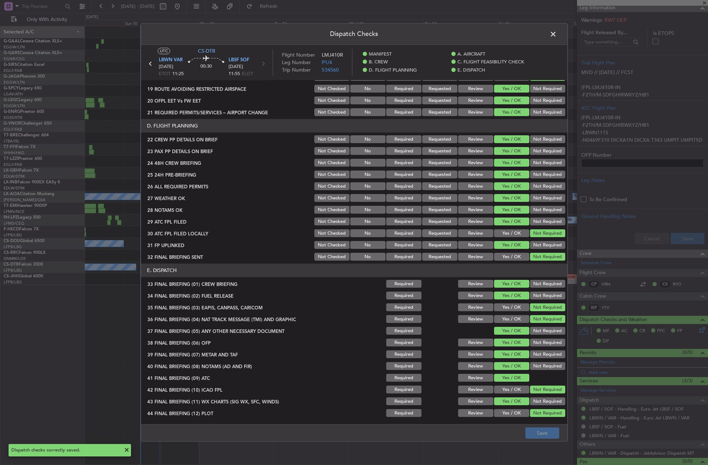
click at [556, 37] on span at bounding box center [556, 36] width 0 height 14
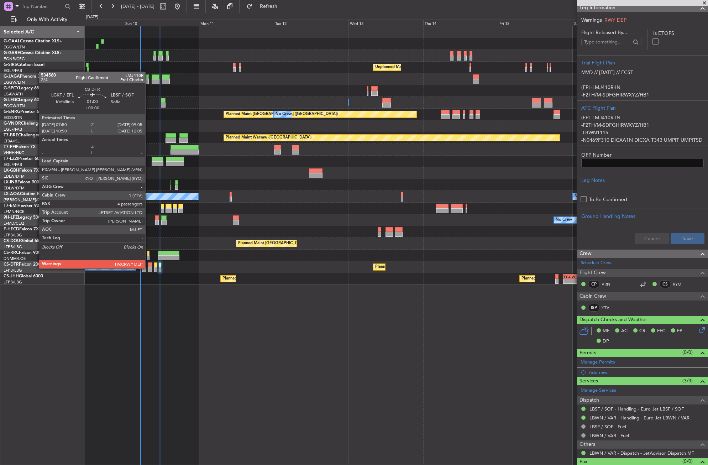
click at [148, 268] on div at bounding box center [150, 269] width 4 height 5
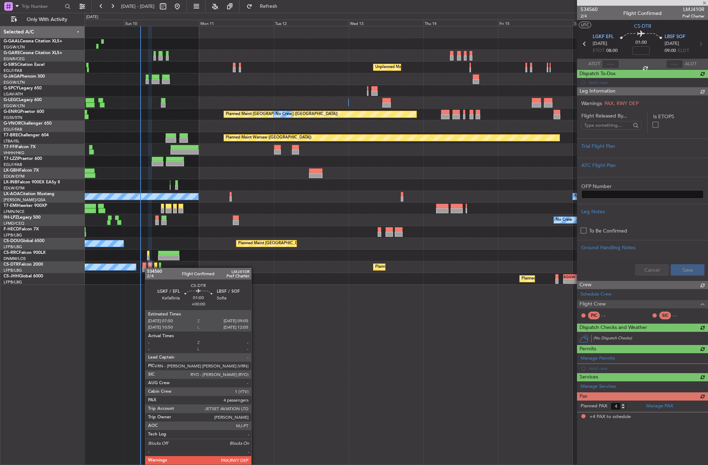
scroll to position [0, 0]
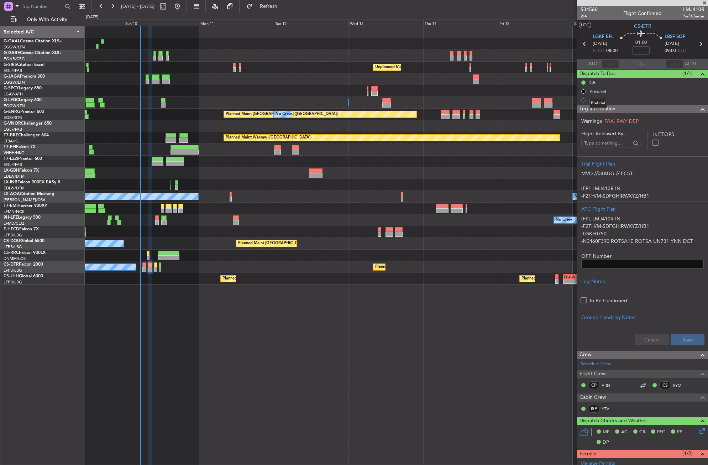
click at [596, 110] on mat-tooltip-component "Prebrief" at bounding box center [597, 103] width 27 height 19
click at [609, 110] on span "Leg Information" at bounding box center [597, 109] width 36 height 8
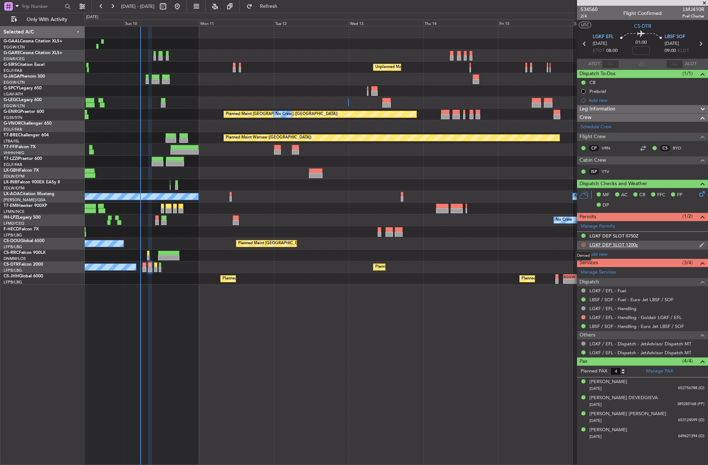
click at [584, 245] on button "D" at bounding box center [583, 244] width 4 height 4
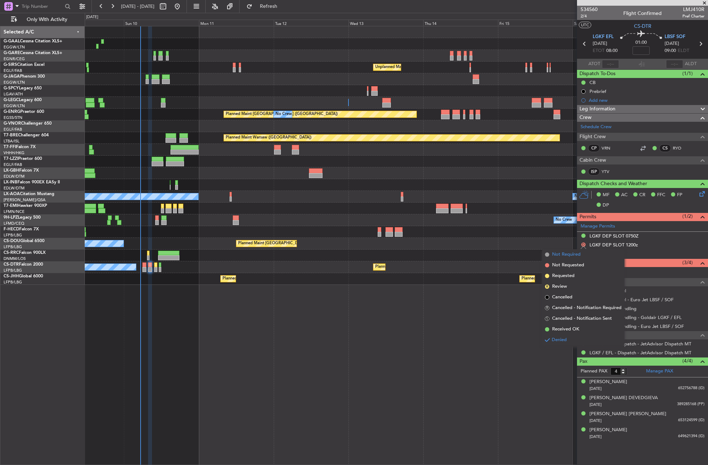
click at [565, 256] on span "Not Required" at bounding box center [566, 254] width 28 height 7
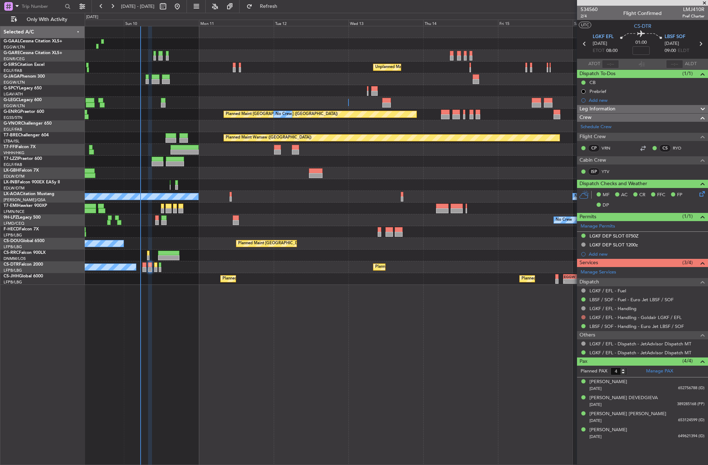
click at [582, 315] on button at bounding box center [583, 317] width 4 height 4
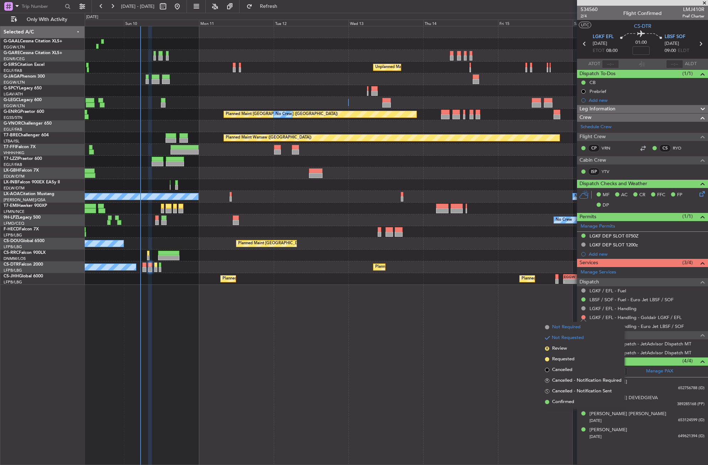
click at [558, 329] on span "Not Required" at bounding box center [566, 326] width 28 height 7
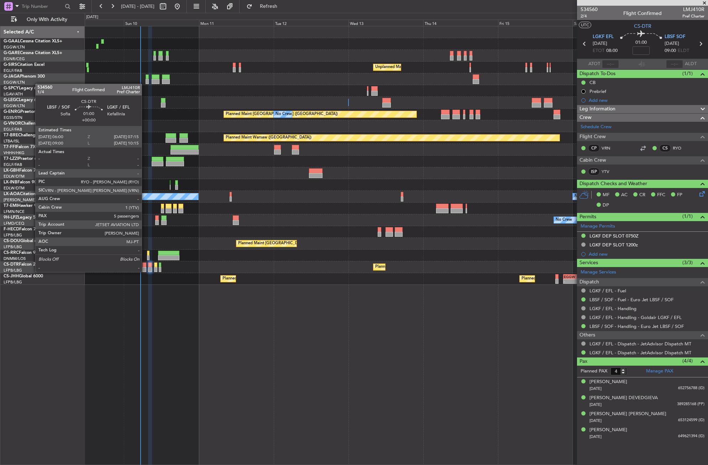
click at [145, 271] on div at bounding box center [144, 269] width 4 height 5
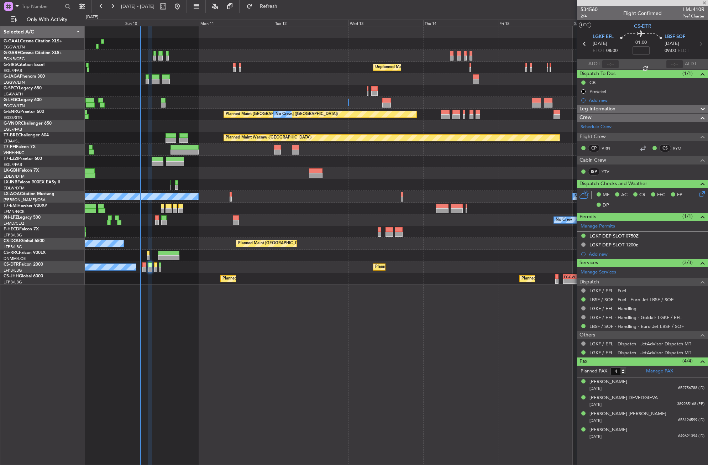
type input "5"
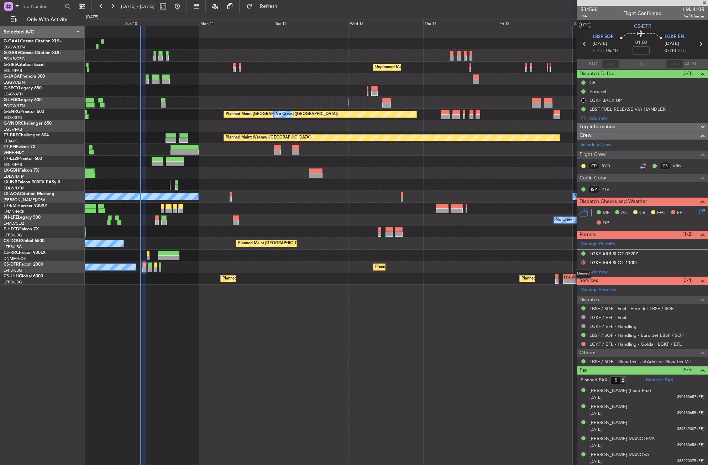
click at [583, 263] on button "D" at bounding box center [583, 262] width 4 height 4
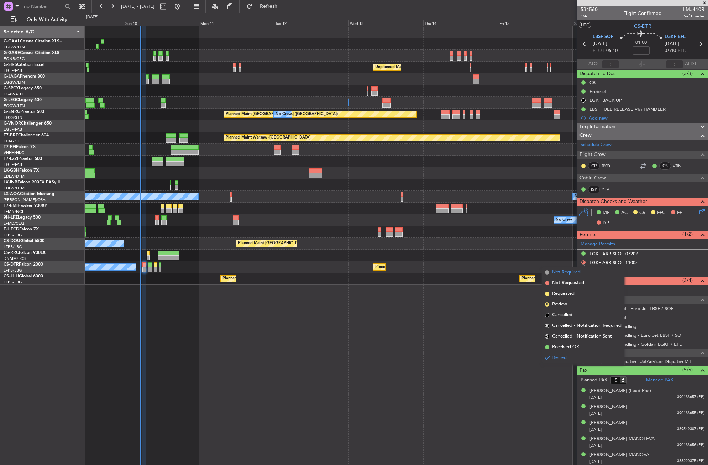
click at [560, 276] on li "Not Required" at bounding box center [583, 272] width 82 height 11
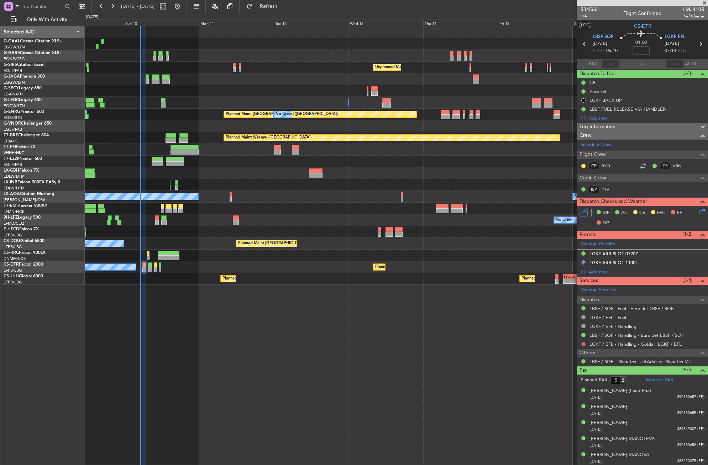
click at [583, 342] on button at bounding box center [583, 343] width 4 height 4
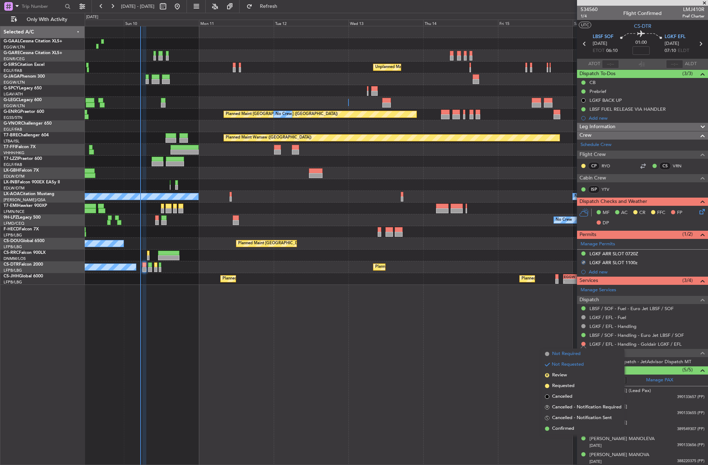
click at [568, 353] on span "Not Required" at bounding box center [566, 353] width 28 height 7
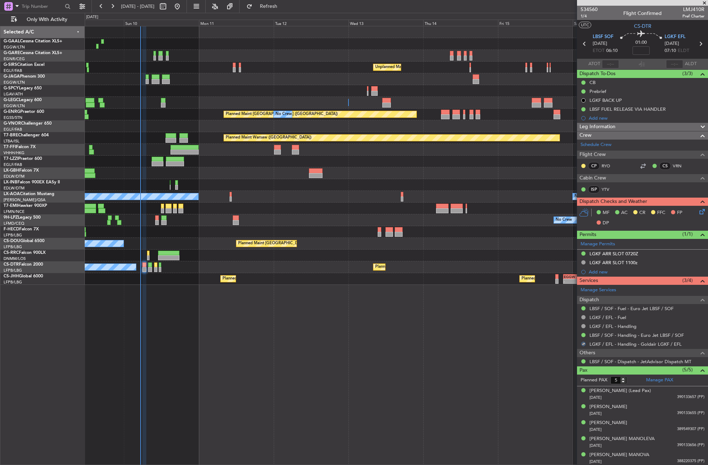
click at [692, 213] on div "MF AC CR FFC FP DP" at bounding box center [645, 217] width 105 height 21
click at [698, 212] on icon at bounding box center [701, 210] width 6 height 6
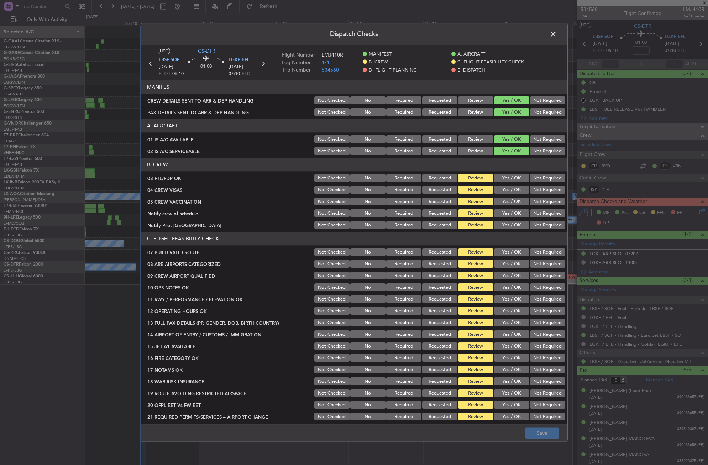
click at [506, 181] on button "Yes / OK" at bounding box center [511, 178] width 35 height 8
click at [539, 193] on button "Not Required" at bounding box center [547, 190] width 35 height 8
drag, startPoint x: 535, startPoint y: 198, endPoint x: 520, endPoint y: 211, distance: 19.9
click at [534, 199] on button "Not Required" at bounding box center [547, 202] width 35 height 8
click at [519, 211] on button "Yes / OK" at bounding box center [511, 214] width 35 height 8
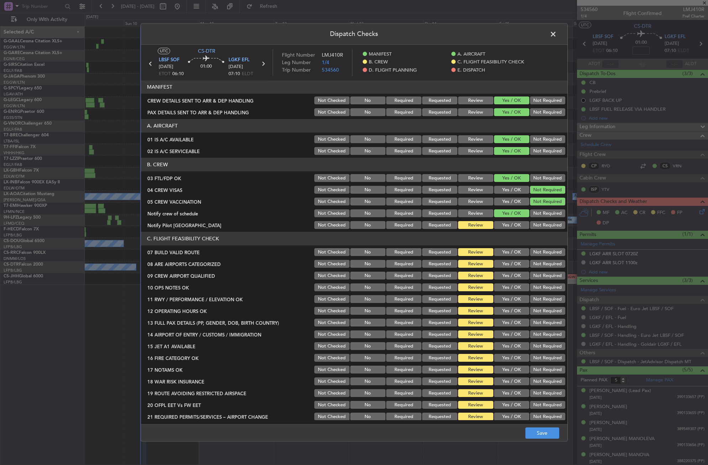
click at [532, 223] on button "Not Required" at bounding box center [547, 225] width 35 height 8
click at [509, 255] on button "Yes / OK" at bounding box center [511, 252] width 35 height 8
click at [509, 263] on button "Yes / OK" at bounding box center [511, 264] width 35 height 8
click at [506, 277] on button "Yes / OK" at bounding box center [511, 276] width 35 height 8
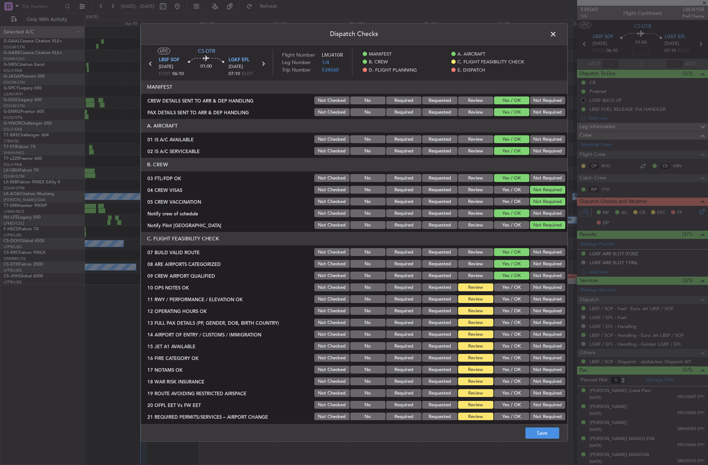
click at [507, 285] on button "Yes / OK" at bounding box center [511, 288] width 35 height 8
click at [508, 298] on button "Yes / OK" at bounding box center [511, 299] width 35 height 8
click at [508, 313] on button "Yes / OK" at bounding box center [511, 311] width 35 height 8
click at [507, 325] on button "Yes / OK" at bounding box center [511, 323] width 35 height 8
click at [507, 333] on button "Yes / OK" at bounding box center [511, 334] width 35 height 8
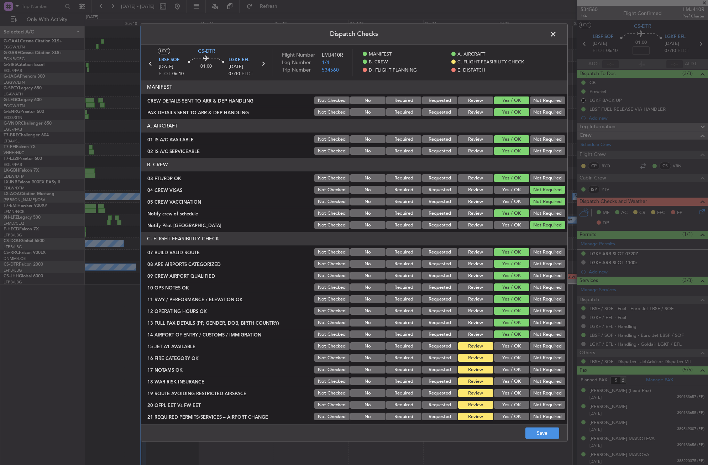
click at [506, 349] on button "Yes / OK" at bounding box center [511, 346] width 35 height 8
click at [506, 356] on button "Yes / OK" at bounding box center [511, 358] width 35 height 8
click at [505, 366] on button "Yes / OK" at bounding box center [511, 370] width 35 height 8
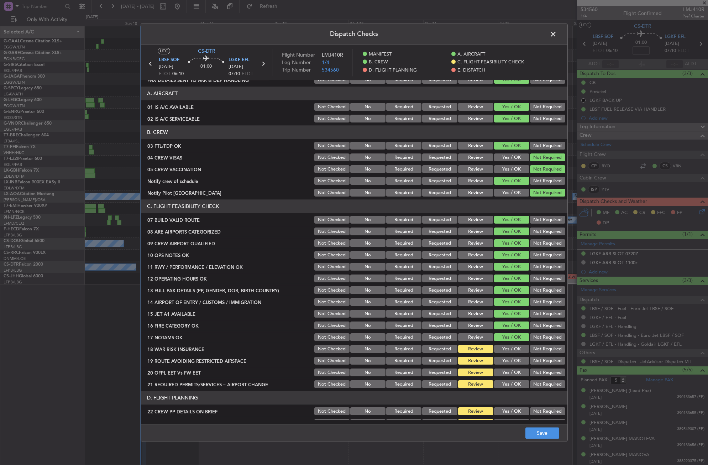
scroll to position [71, 0]
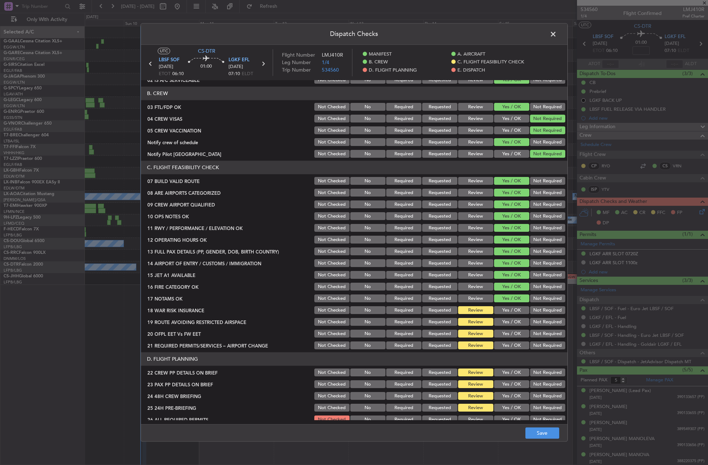
click at [540, 313] on button "Not Required" at bounding box center [547, 310] width 35 height 8
click at [511, 323] on button "Yes / OK" at bounding box center [511, 322] width 35 height 8
click at [511, 336] on button "Yes / OK" at bounding box center [511, 334] width 35 height 8
click at [512, 345] on button "Yes / OK" at bounding box center [511, 345] width 35 height 8
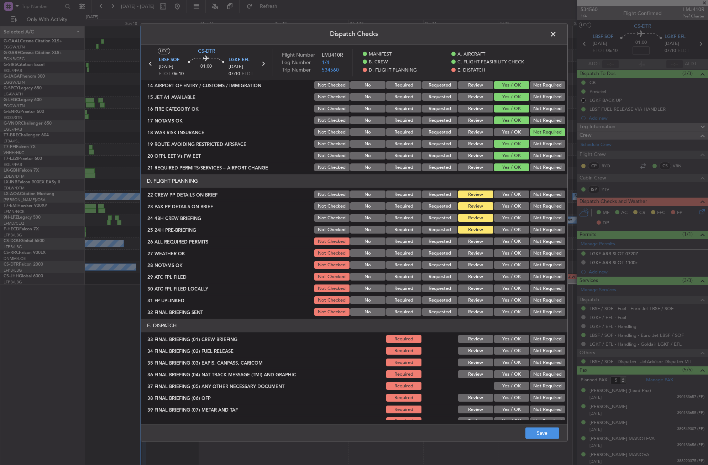
click at [500, 192] on button "Yes / OK" at bounding box center [511, 195] width 35 height 8
click at [502, 203] on button "Yes / OK" at bounding box center [511, 206] width 35 height 8
click at [504, 218] on button "Yes / OK" at bounding box center [511, 218] width 35 height 8
click at [542, 229] on button "Not Required" at bounding box center [547, 230] width 35 height 8
click at [519, 246] on div "Yes / OK" at bounding box center [511, 242] width 36 height 10
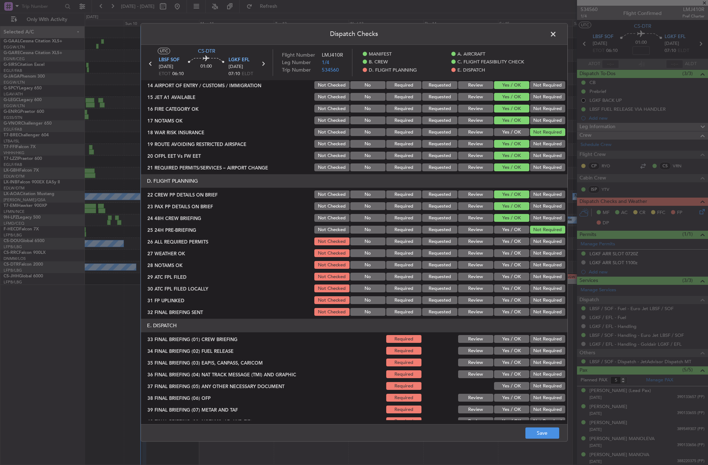
click at [510, 243] on button "Yes / OK" at bounding box center [511, 242] width 35 height 8
click at [508, 254] on button "Yes / OK" at bounding box center [511, 253] width 35 height 8
click at [507, 263] on button "Yes / OK" at bounding box center [511, 265] width 35 height 8
click at [506, 275] on button "Yes / OK" at bounding box center [511, 277] width 35 height 8
click at [533, 291] on button "Not Required" at bounding box center [547, 289] width 35 height 8
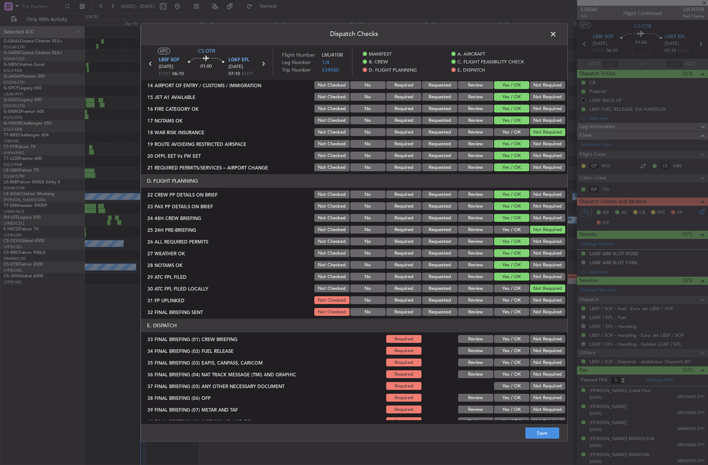
click at [519, 297] on button "Yes / OK" at bounding box center [511, 300] width 35 height 8
click at [530, 308] on button "Not Required" at bounding box center [547, 312] width 35 height 8
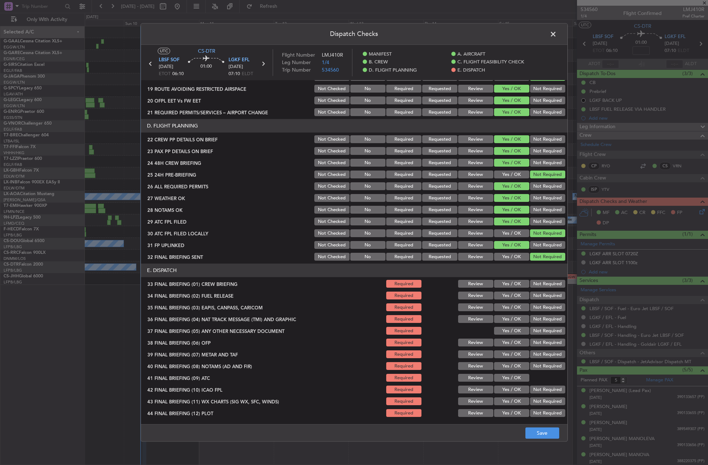
click at [509, 289] on section "E. DISPATCH 33 FINAL BRIEFING (01) CREW BRIEFING Required Review Yes / OK Not R…" at bounding box center [354, 341] width 426 height 154
click at [509, 287] on button "Yes / OK" at bounding box center [511, 284] width 35 height 8
drag, startPoint x: 510, startPoint y: 295, endPoint x: 514, endPoint y: 300, distance: 6.3
click at [511, 297] on button "Yes / OK" at bounding box center [511, 296] width 35 height 8
click at [530, 308] on button "Not Required" at bounding box center [547, 307] width 35 height 8
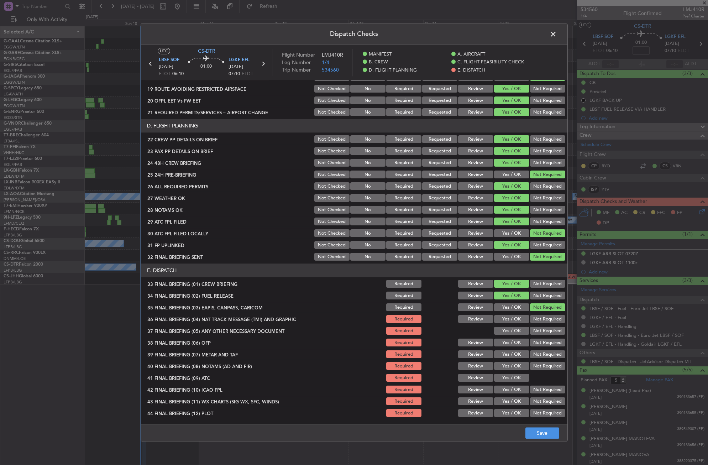
click at [531, 316] on button "Not Required" at bounding box center [547, 319] width 35 height 8
click at [513, 330] on button "Yes / OK" at bounding box center [511, 331] width 35 height 8
click at [511, 342] on button "Yes / OK" at bounding box center [511, 343] width 35 height 8
click at [507, 351] on button "Yes / OK" at bounding box center [511, 354] width 35 height 8
click at [507, 364] on button "Yes / OK" at bounding box center [511, 366] width 35 height 8
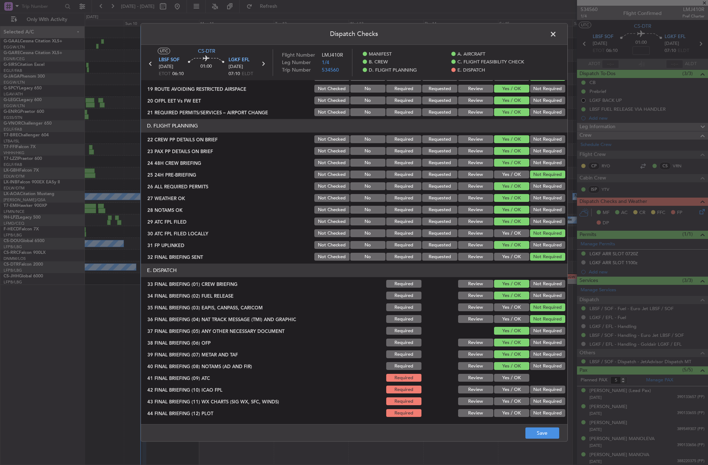
click at [506, 379] on button "Yes / OK" at bounding box center [511, 378] width 35 height 8
click at [534, 386] on button "Not Required" at bounding box center [547, 390] width 35 height 8
click at [515, 403] on button "Yes / OK" at bounding box center [511, 401] width 35 height 8
click at [530, 411] on button "Not Required" at bounding box center [547, 413] width 35 height 8
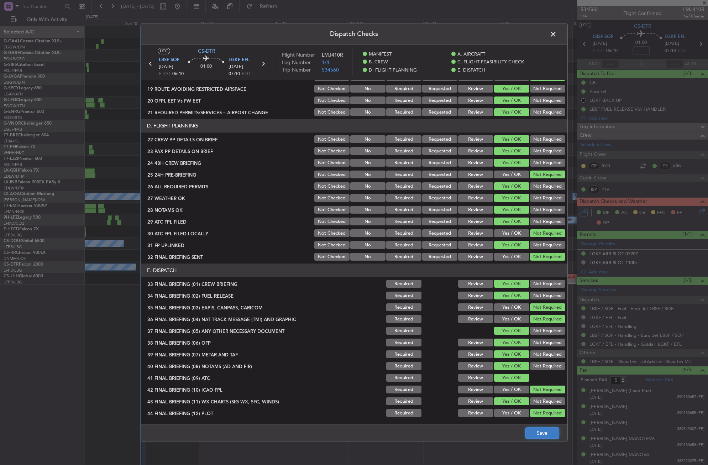
click at [539, 428] on button "Save" at bounding box center [542, 432] width 34 height 11
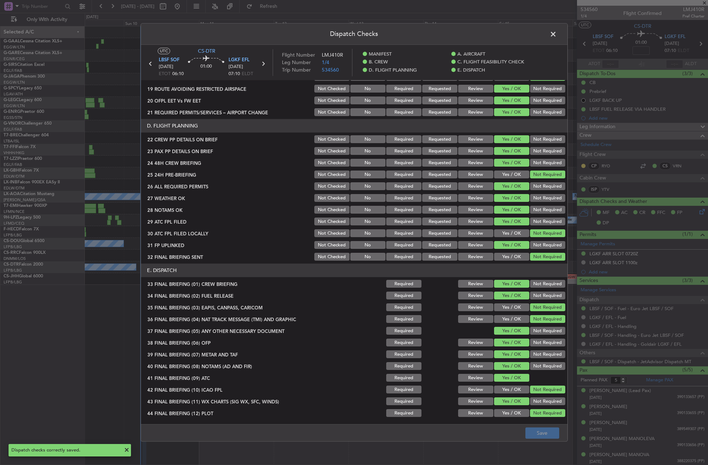
click at [556, 36] on span at bounding box center [556, 36] width 0 height 14
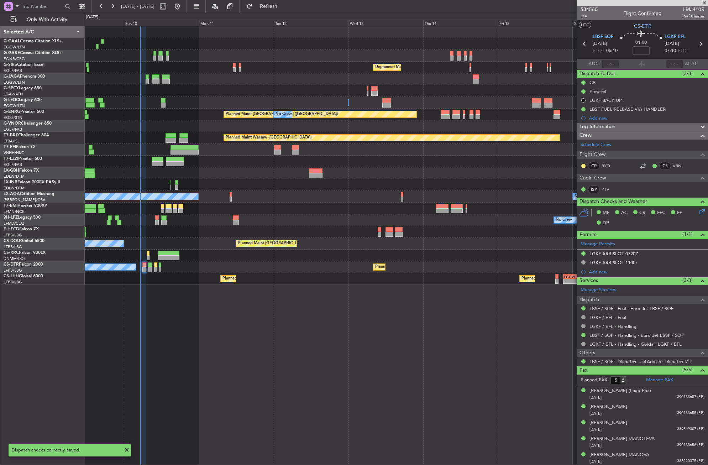
scroll to position [1, 0]
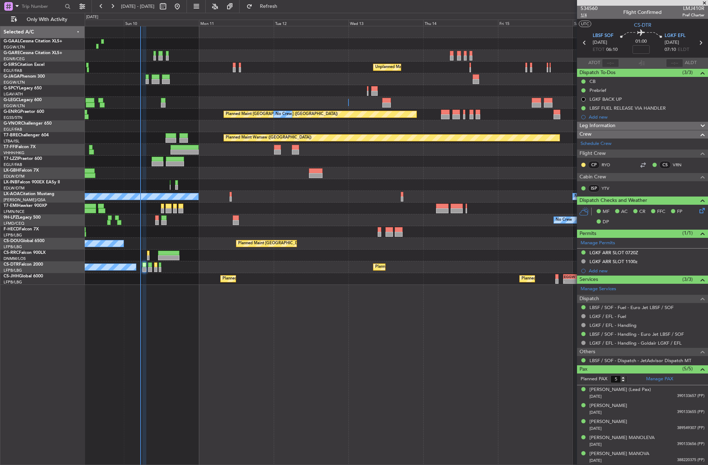
click at [585, 15] on span "1/4" at bounding box center [588, 15] width 17 height 6
click at [582, 17] on span "1/4" at bounding box center [588, 15] width 17 height 6
click at [269, 9] on button "Refresh" at bounding box center [264, 6] width 43 height 11
click at [583, 15] on span "1/4" at bounding box center [588, 15] width 17 height 6
